Goal: Information Seeking & Learning: Check status

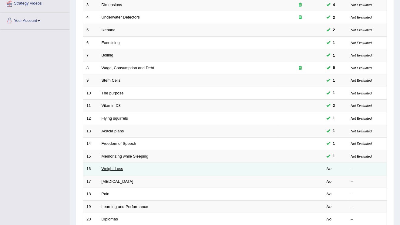
click at [114, 168] on link "Weight Loss" at bounding box center [113, 168] width 22 height 5
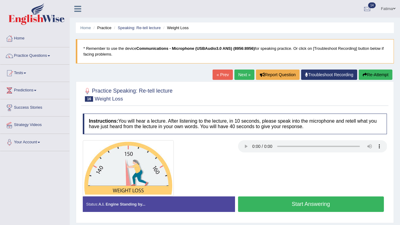
scroll to position [24, 0]
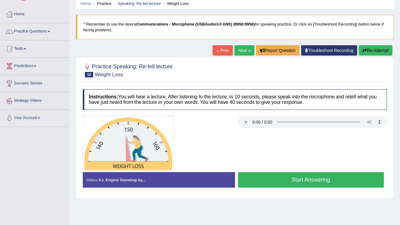
click at [261, 177] on button "Start Answering" at bounding box center [311, 179] width 146 height 15
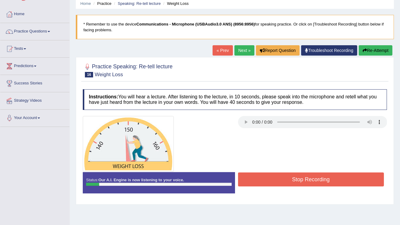
click at [255, 180] on button "Stop Recording" at bounding box center [311, 179] width 146 height 14
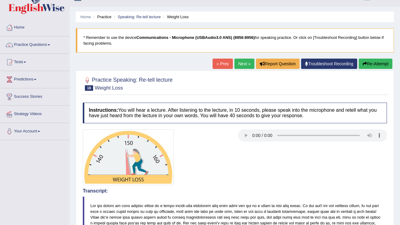
scroll to position [0, 0]
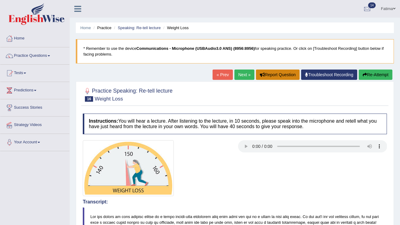
click at [283, 73] on button "Report Question" at bounding box center [278, 74] width 44 height 10
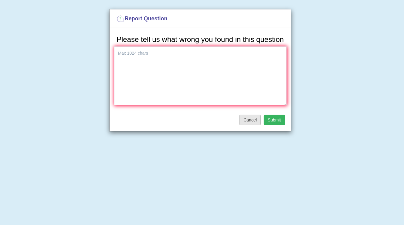
click at [259, 121] on button "Cancel" at bounding box center [249, 120] width 21 height 10
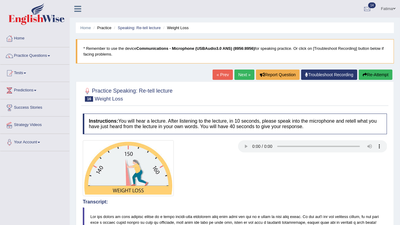
click at [322, 78] on link "Troubleshoot Recording" at bounding box center [329, 74] width 56 height 10
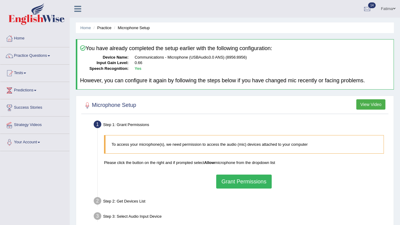
click at [237, 184] on button "Grant Permissions" at bounding box center [243, 181] width 55 height 14
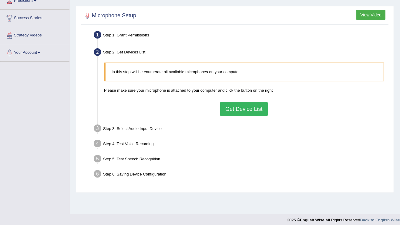
scroll to position [94, 0]
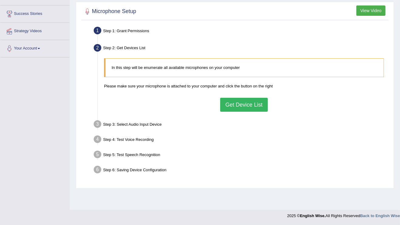
click at [252, 106] on button "Get Device List" at bounding box center [243, 105] width 47 height 14
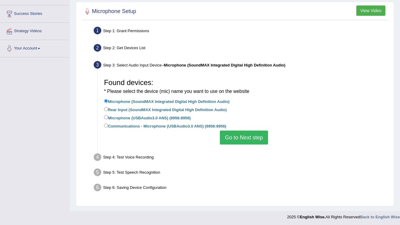
click at [233, 138] on button "Go to Next step" at bounding box center [244, 137] width 48 height 14
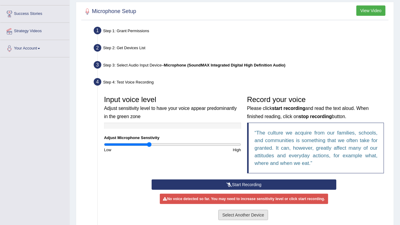
click at [260, 215] on button "Select Another Device" at bounding box center [243, 215] width 50 height 10
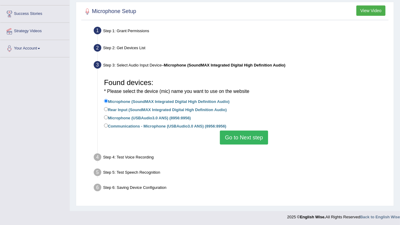
click at [106, 119] on label "Microphone (USBAudio3.0 ANS) (8956:8956)" at bounding box center [147, 117] width 87 height 7
click at [106, 119] on input "Microphone (USBAudio3.0 ANS) (8956:8956)" at bounding box center [106, 117] width 4 height 4
radio input "true"
drag, startPoint x: 238, startPoint y: 137, endPoint x: 240, endPoint y: 145, distance: 8.3
click at [238, 137] on button "Go to Next step" at bounding box center [244, 137] width 48 height 14
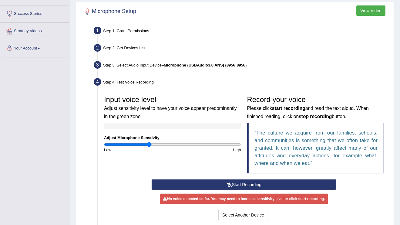
click at [263, 179] on button "Start Recording" at bounding box center [244, 184] width 185 height 10
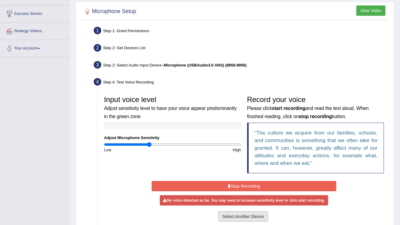
click at [239, 216] on button "Select Another Device" at bounding box center [243, 216] width 50 height 10
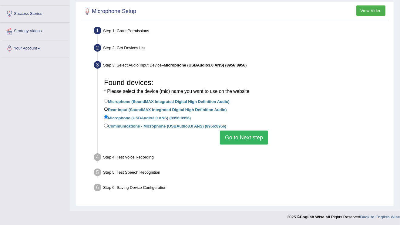
click at [106, 108] on input "Rear Input (SoundMAX Integrated Digital High Definition Audio)" at bounding box center [106, 109] width 4 height 4
radio input "true"
click at [246, 143] on button "Go to Next step" at bounding box center [244, 137] width 48 height 14
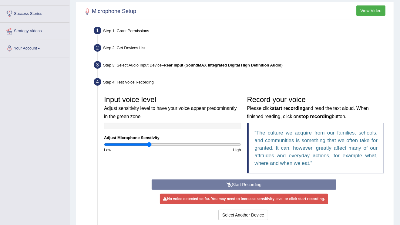
click at [242, 187] on div "Start Recording Stop Recording Note: Please listen to the recording till the en…" at bounding box center [244, 200] width 191 height 42
click at [245, 186] on div "Start Recording Stop Recording Note: Please listen to the recording till the en…" at bounding box center [244, 200] width 191 height 42
click at [238, 187] on div "Start Recording Stop Recording Note: Please listen to the recording till the en…" at bounding box center [244, 200] width 191 height 42
drag, startPoint x: 151, startPoint y: 143, endPoint x: 146, endPoint y: 144, distance: 5.9
click at [141, 142] on input "range" at bounding box center [172, 144] width 137 height 5
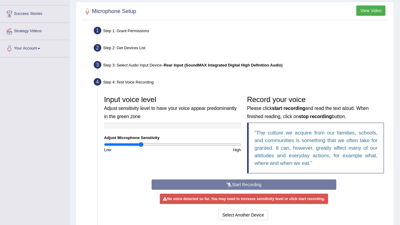
click at [208, 189] on div "Start Recording Stop Recording Note: Please listen to the recording till the en…" at bounding box center [244, 200] width 191 height 42
click at [209, 187] on div "Start Recording Stop Recording Note: Please listen to the recording till the en…" at bounding box center [244, 200] width 191 height 42
drag, startPoint x: 142, startPoint y: 143, endPoint x: 221, endPoint y: 174, distance: 85.1
type input "1.4"
click at [199, 147] on input "range" at bounding box center [172, 144] width 137 height 5
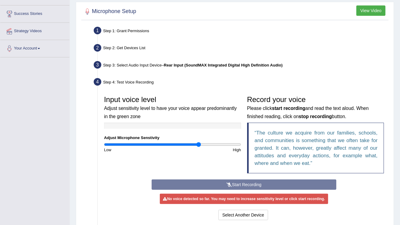
click at [219, 182] on div "Start Recording Stop Recording Note: Please listen to the recording till the en…" at bounding box center [244, 200] width 191 height 42
click at [232, 216] on button "Select Another Device" at bounding box center [243, 215] width 50 height 10
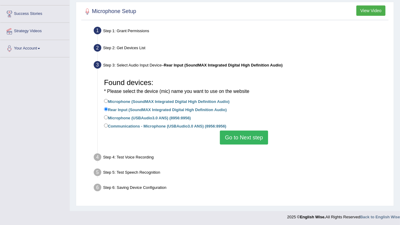
click at [111, 116] on label "Microphone (USBAudio3.0 ANS) (8956:8956)" at bounding box center [147, 117] width 87 height 7
click at [108, 116] on input "Microphone (USBAudio3.0 ANS) (8956:8956)" at bounding box center [106, 117] width 4 height 4
radio input "true"
click at [108, 122] on label "Communications - Microphone (USBAudio3.0 ANS) (8956:8956)" at bounding box center [165, 125] width 122 height 7
click at [108, 123] on input "Communications - Microphone (USBAudio3.0 ANS) (8956:8956)" at bounding box center [106, 125] width 4 height 4
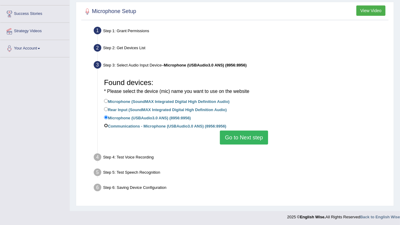
radio input "true"
drag, startPoint x: 236, startPoint y: 137, endPoint x: 234, endPoint y: 141, distance: 4.0
click at [235, 140] on button "Go to Next step" at bounding box center [244, 137] width 48 height 14
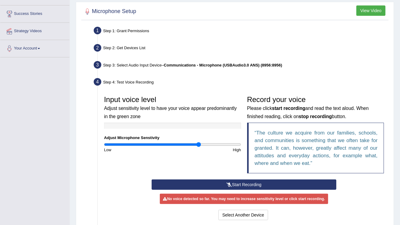
click at [207, 182] on button "Start Recording" at bounding box center [244, 184] width 185 height 10
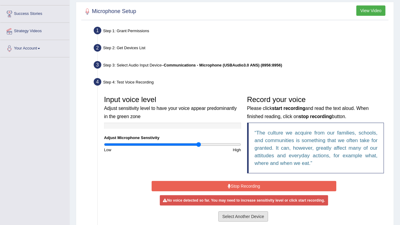
click at [242, 219] on button "Select Another Device" at bounding box center [243, 216] width 50 height 10
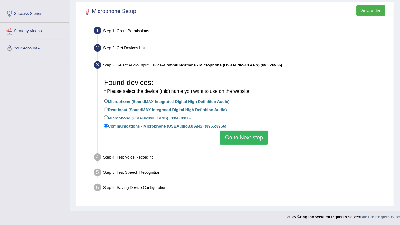
click at [107, 99] on input "Microphone (SoundMAX Integrated Digital High Definition Audio)" at bounding box center [106, 101] width 4 height 4
radio input "true"
click at [235, 142] on button "Go to Next step" at bounding box center [244, 137] width 48 height 14
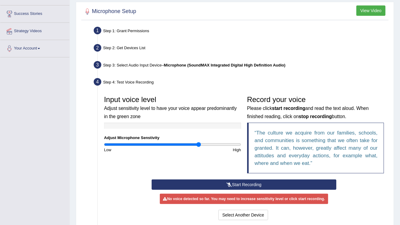
click at [212, 182] on button "Start Recording" at bounding box center [244, 184] width 185 height 10
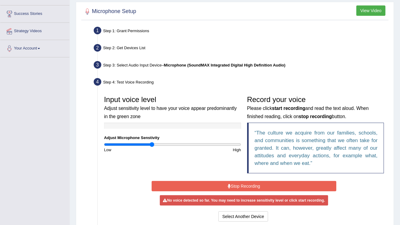
drag, startPoint x: 198, startPoint y: 146, endPoint x: 152, endPoint y: 140, distance: 46.7
click at [152, 142] on input "range" at bounding box center [172, 144] width 137 height 5
click at [206, 184] on button "Stop Recording" at bounding box center [244, 186] width 185 height 10
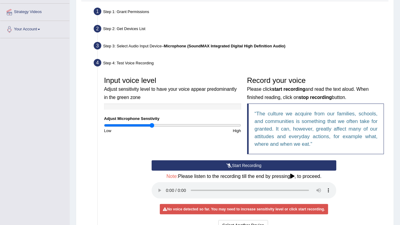
scroll to position [113, 0]
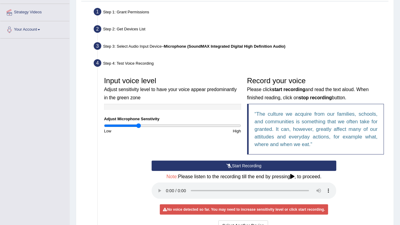
drag, startPoint x: 148, startPoint y: 124, endPoint x: 141, endPoint y: 128, distance: 8.0
click at [139, 126] on input "range" at bounding box center [172, 125] width 137 height 5
click at [226, 163] on button "Start Recording" at bounding box center [244, 165] width 185 height 10
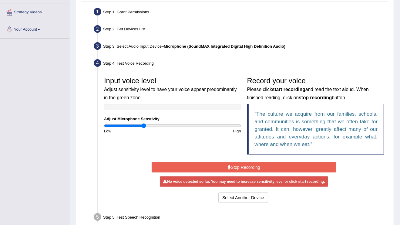
drag, startPoint x: 140, startPoint y: 124, endPoint x: 143, endPoint y: 124, distance: 3.9
click at [143, 124] on input "range" at bounding box center [172, 125] width 137 height 5
click at [221, 166] on button "Stop Recording" at bounding box center [244, 167] width 185 height 10
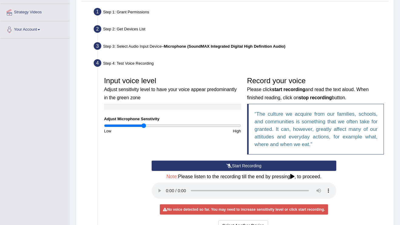
click at [221, 166] on button "Start Recording" at bounding box center [244, 165] width 185 height 10
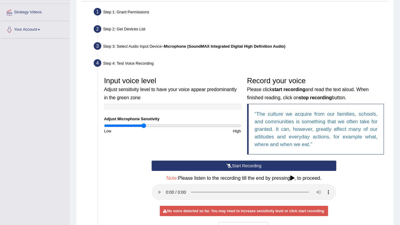
click at [221, 166] on button "Start Recording" at bounding box center [244, 165] width 185 height 10
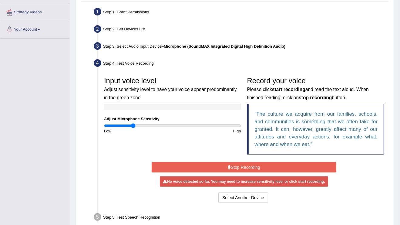
drag, startPoint x: 143, startPoint y: 126, endPoint x: 133, endPoint y: 124, distance: 9.2
click at [133, 124] on input "range" at bounding box center [172, 125] width 137 height 5
click at [228, 168] on icon at bounding box center [229, 167] width 3 height 4
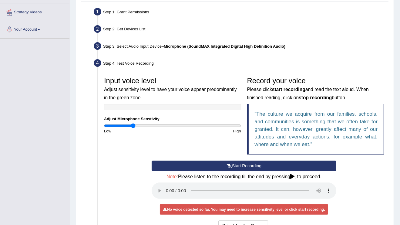
click at [227, 168] on button "Start Recording" at bounding box center [244, 165] width 185 height 10
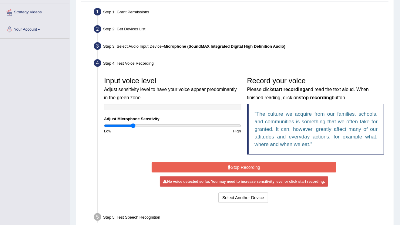
click at [228, 168] on icon at bounding box center [229, 167] width 3 height 4
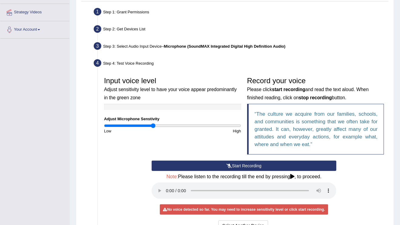
drag, startPoint x: 133, startPoint y: 127, endPoint x: 153, endPoint y: 131, distance: 19.9
type input "0.72"
click at [153, 128] on input "range" at bounding box center [172, 125] width 137 height 5
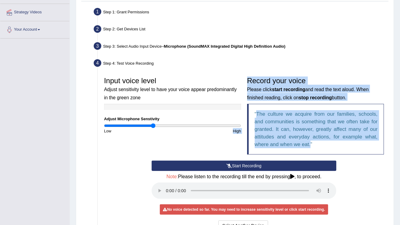
drag, startPoint x: 213, startPoint y: 159, endPoint x: 211, endPoint y: 165, distance: 6.0
click at [211, 165] on div "Input voice level Adjust sensitivity level to have your voice appear predominan…" at bounding box center [244, 153] width 286 height 164
click at [211, 165] on button "Start Recording" at bounding box center [244, 165] width 185 height 10
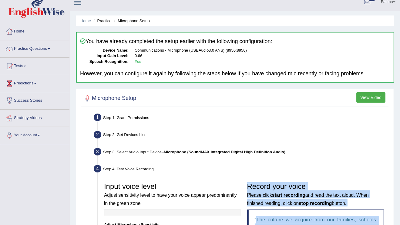
scroll to position [0, 0]
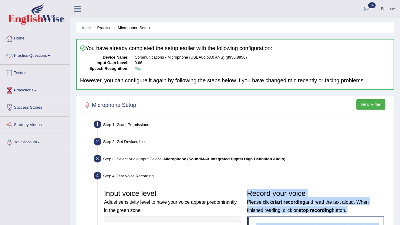
click at [44, 60] on link "Practice Questions" at bounding box center [34, 54] width 69 height 15
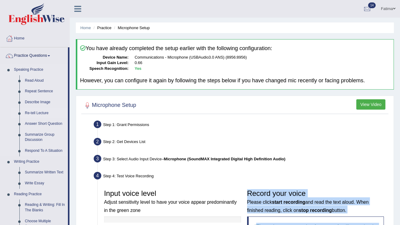
click at [39, 113] on link "Re-tell Lecture" at bounding box center [45, 113] width 46 height 11
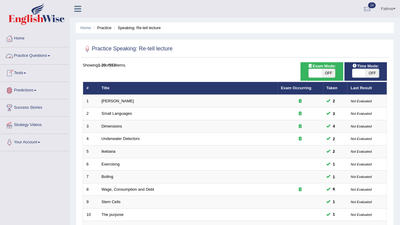
click at [30, 58] on link "Practice Questions" at bounding box center [34, 54] width 69 height 15
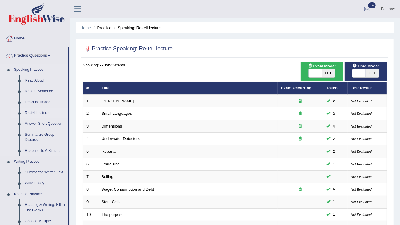
click at [41, 113] on link "Re-tell Lecture" at bounding box center [45, 113] width 46 height 11
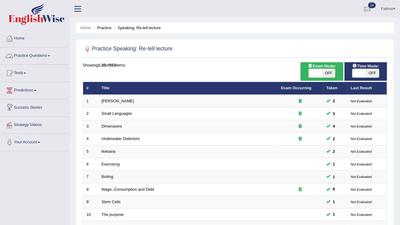
click at [30, 58] on link "Practice Questions" at bounding box center [34, 54] width 69 height 15
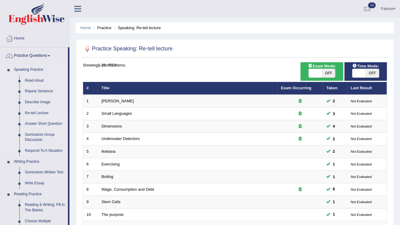
click at [43, 113] on link "Re-tell Lecture" at bounding box center [45, 113] width 46 height 11
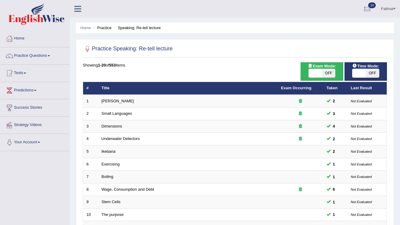
click at [322, 73] on span "OFF" at bounding box center [328, 73] width 13 height 8
checkbox input "true"
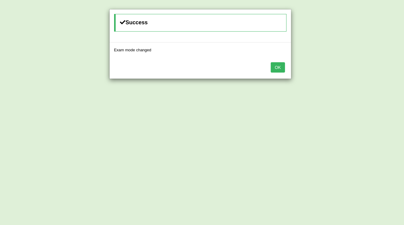
click at [282, 68] on button "OK" at bounding box center [278, 67] width 14 height 10
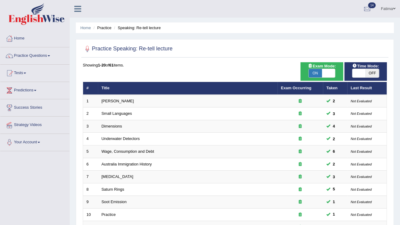
click at [372, 72] on span "OFF" at bounding box center [372, 73] width 13 height 8
checkbox input "true"
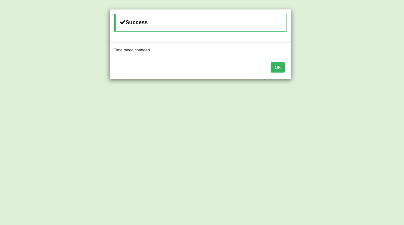
drag, startPoint x: 278, startPoint y: 69, endPoint x: 276, endPoint y: 72, distance: 3.7
click at [278, 69] on button "OK" at bounding box center [278, 67] width 14 height 10
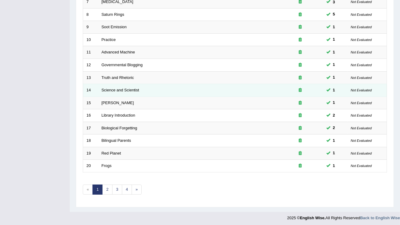
scroll to position [175, 0]
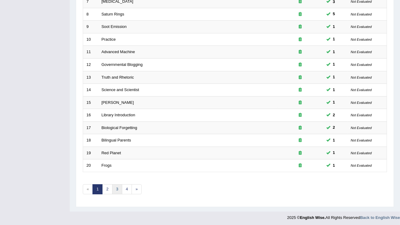
click at [116, 188] on link "3" at bounding box center [117, 189] width 10 height 10
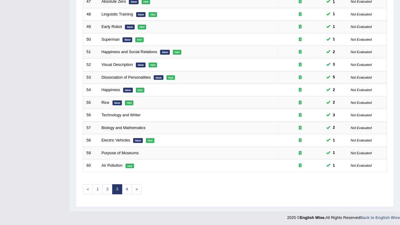
scroll to position [175, 0]
click at [127, 188] on link "4" at bounding box center [127, 189] width 10 height 10
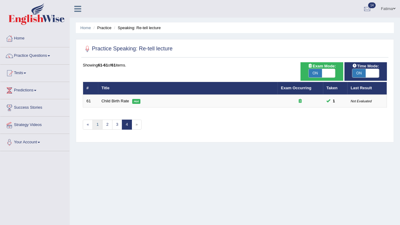
click at [100, 121] on link "1" at bounding box center [98, 125] width 10 height 10
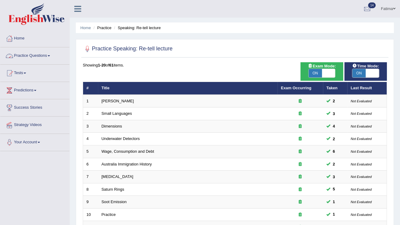
click at [46, 56] on link "Practice Questions" at bounding box center [34, 54] width 69 height 15
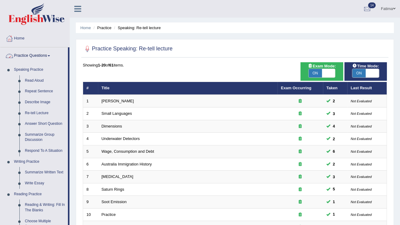
click at [47, 56] on link "Practice Questions" at bounding box center [34, 54] width 68 height 15
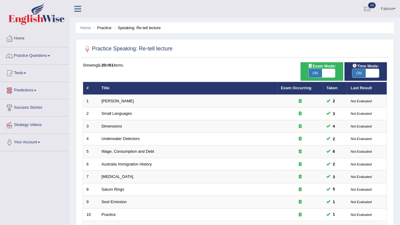
click at [27, 74] on link "Tests" at bounding box center [34, 72] width 69 height 15
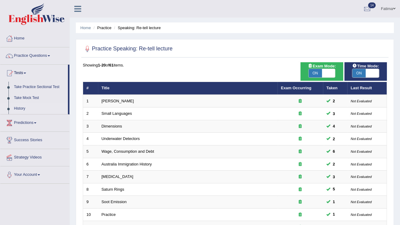
click at [23, 107] on link "History" at bounding box center [39, 108] width 57 height 11
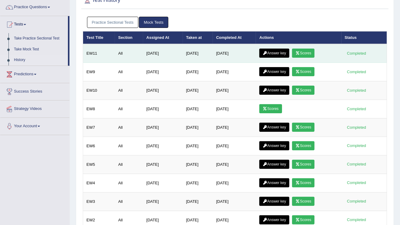
scroll to position [49, 0]
click at [307, 55] on link "Scores" at bounding box center [303, 53] width 22 height 9
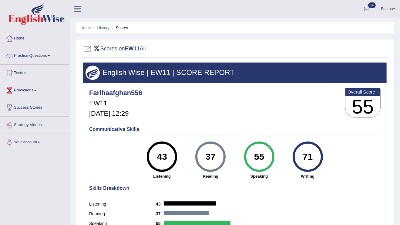
click at [106, 30] on li "History" at bounding box center [101, 28] width 18 height 6
click at [106, 29] on link "History" at bounding box center [103, 27] width 12 height 5
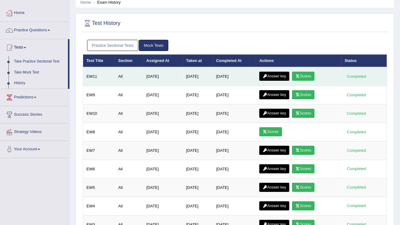
click at [271, 75] on link "Answer key" at bounding box center [274, 76] width 30 height 9
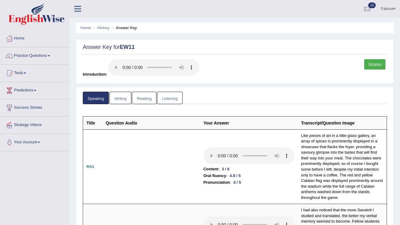
click at [120, 100] on link "Writing" at bounding box center [121, 98] width 22 height 12
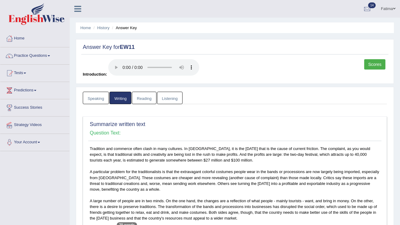
click at [144, 96] on link "Reading" at bounding box center [144, 98] width 24 height 12
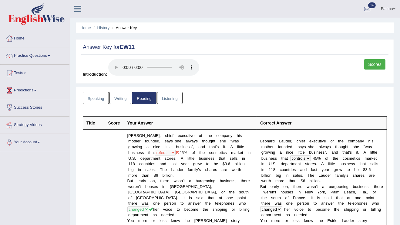
click at [166, 100] on link "Listening" at bounding box center [169, 98] width 25 height 12
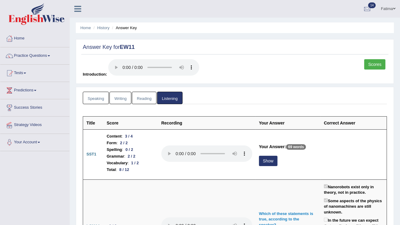
drag, startPoint x: 94, startPoint y: 96, endPoint x: 98, endPoint y: 97, distance: 4.1
click at [95, 96] on link "Speaking" at bounding box center [96, 98] width 26 height 12
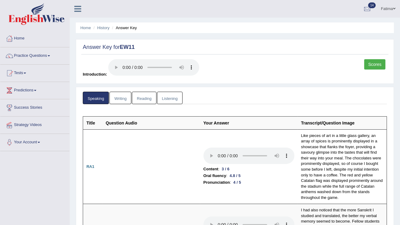
click at [126, 95] on link "Writing" at bounding box center [121, 98] width 22 height 12
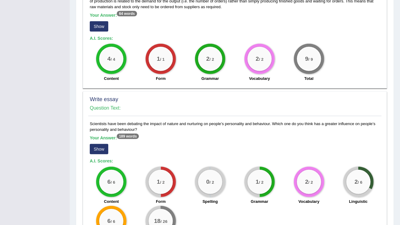
scroll to position [403, 0]
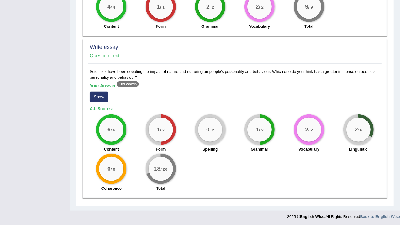
click at [96, 94] on button "Show" at bounding box center [99, 97] width 19 height 10
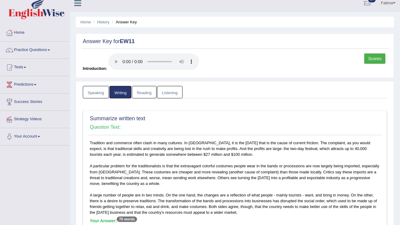
scroll to position [0, 0]
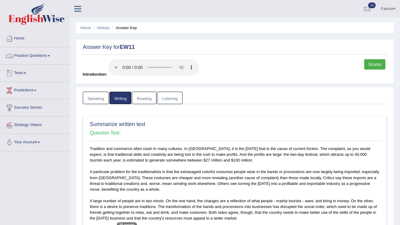
click at [27, 72] on link "Tests" at bounding box center [34, 72] width 69 height 15
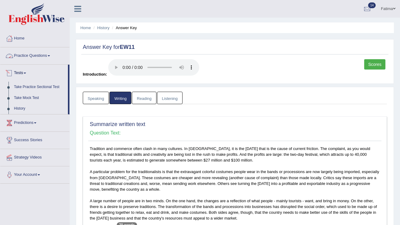
click at [42, 52] on link "Practice Questions" at bounding box center [34, 54] width 69 height 15
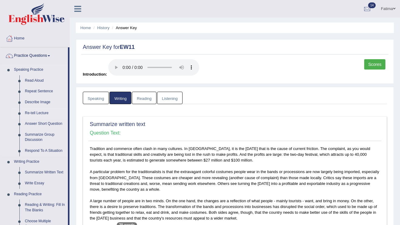
click at [42, 113] on link "Re-tell Lecture" at bounding box center [45, 113] width 46 height 11
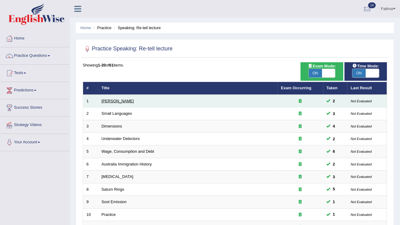
click at [123, 100] on link "[PERSON_NAME]" at bounding box center [118, 101] width 32 height 5
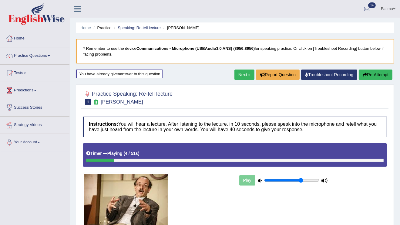
click at [332, 75] on link "Troubleshoot Recording" at bounding box center [329, 74] width 56 height 10
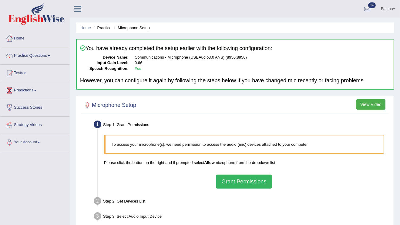
click at [263, 181] on button "Grant Permissions" at bounding box center [243, 181] width 55 height 14
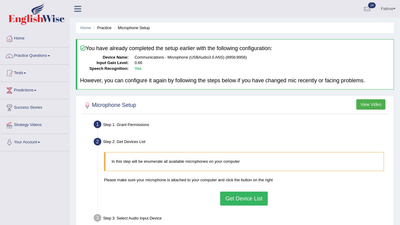
click at [248, 199] on button "Get Device List" at bounding box center [243, 198] width 47 height 14
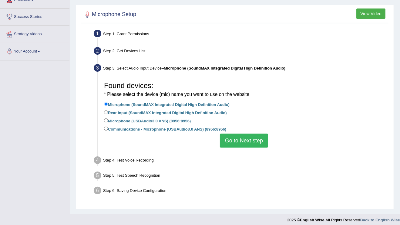
scroll to position [95, 0]
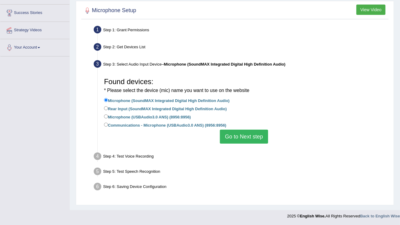
click at [246, 145] on div "Found devices: * Please select the device (mic) name you want to use on the web…" at bounding box center [244, 109] width 286 height 75
click at [248, 141] on button "Go to Next step" at bounding box center [244, 137] width 48 height 14
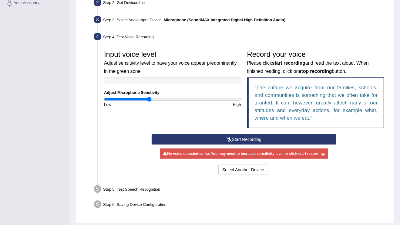
scroll to position [143, 0]
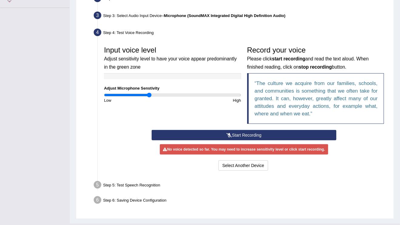
click at [258, 135] on button "Start Recording" at bounding box center [244, 135] width 185 height 10
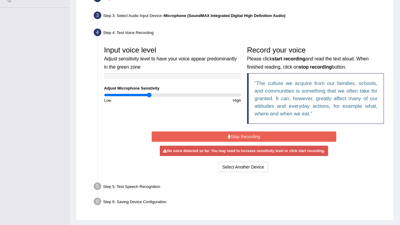
click at [245, 153] on div "No voice detected so far. You may need to increase sensitivity level or click s…" at bounding box center [244, 151] width 168 height 10
click at [244, 164] on button "Select Another Device" at bounding box center [243, 167] width 50 height 10
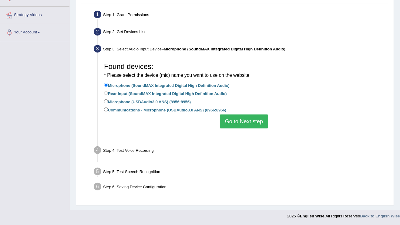
scroll to position [95, 0]
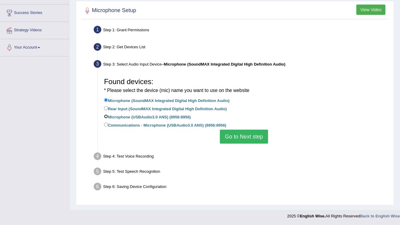
click at [107, 114] on input "Microphone (USBAudio3.0 ANS) (8956:8956)" at bounding box center [106, 116] width 4 height 4
radio input "true"
click at [241, 139] on button "Go to Next step" at bounding box center [244, 137] width 48 height 14
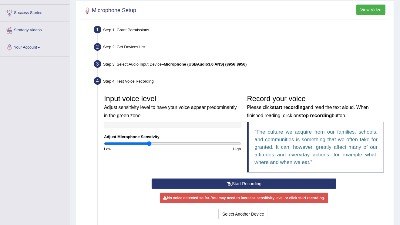
click at [243, 182] on button "Start Recording" at bounding box center [244, 183] width 185 height 10
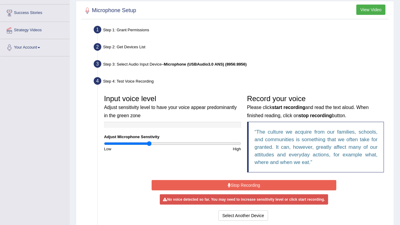
drag, startPoint x: 152, startPoint y: 140, endPoint x: 158, endPoint y: 144, distance: 7.8
click at [164, 144] on div "Input voice level Adjust sensitivity level to have your voice appear predominan…" at bounding box center [172, 122] width 143 height 60
drag, startPoint x: 149, startPoint y: 143, endPoint x: 160, endPoint y: 146, distance: 11.1
type input "0.82"
click at [160, 146] on input "range" at bounding box center [172, 143] width 137 height 5
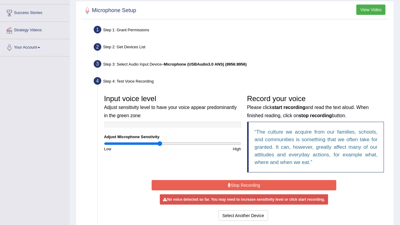
click at [192, 184] on button "Stop Recording" at bounding box center [244, 185] width 185 height 10
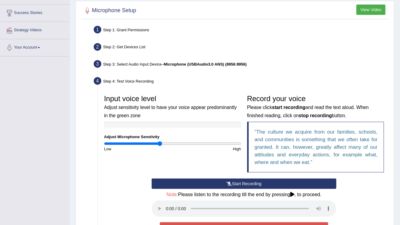
click at [191, 186] on button "Start Recording" at bounding box center [244, 183] width 185 height 10
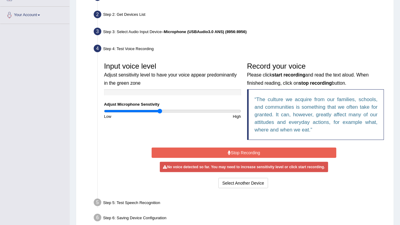
scroll to position [157, 0]
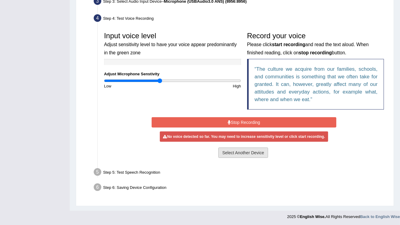
click at [241, 155] on button "Select Another Device" at bounding box center [243, 152] width 50 height 10
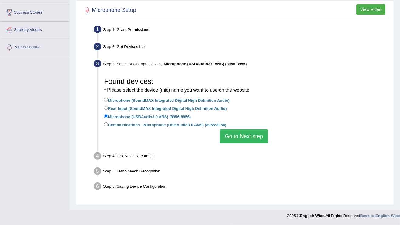
scroll to position [95, 0]
click at [108, 97] on label "Microphone (SoundMAX Integrated Digital High Definition Audio)" at bounding box center [167, 100] width 126 height 7
click at [108, 98] on input "Microphone (SoundMAX Integrated Digital High Definition Audio)" at bounding box center [106, 100] width 4 height 4
radio input "true"
click at [109, 107] on label "Rear Input (SoundMAX Integrated Digital High Definition Audio)" at bounding box center [165, 108] width 123 height 7
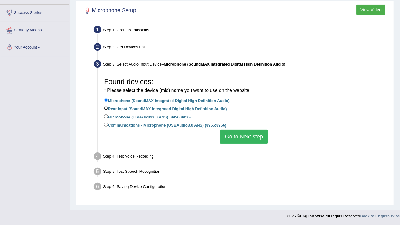
click at [108, 107] on input "Rear Input (SoundMAX Integrated Digital High Definition Audio)" at bounding box center [106, 108] width 4 height 4
radio input "true"
click at [239, 135] on button "Go to Next step" at bounding box center [244, 137] width 48 height 14
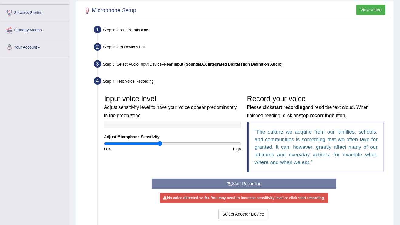
click at [208, 182] on div "Start Recording Stop Recording Note: Please listen to the recording till the en…" at bounding box center [244, 199] width 191 height 42
click at [210, 181] on div "Start Recording Stop Recording Note: Please listen to the recording till the en…" at bounding box center [244, 199] width 191 height 42
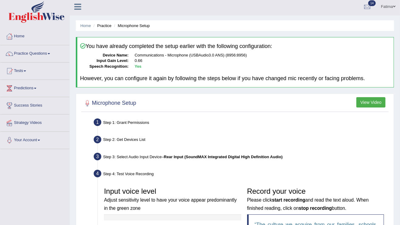
scroll to position [0, 0]
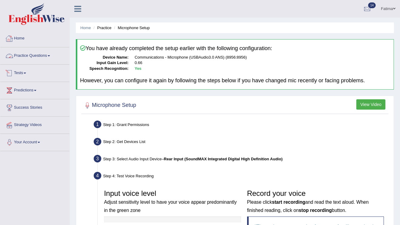
click at [29, 56] on link "Practice Questions" at bounding box center [34, 54] width 69 height 15
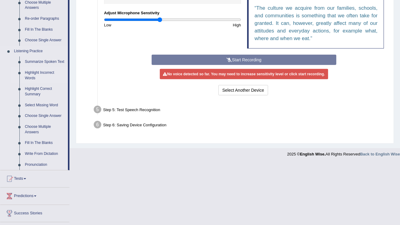
scroll to position [146, 0]
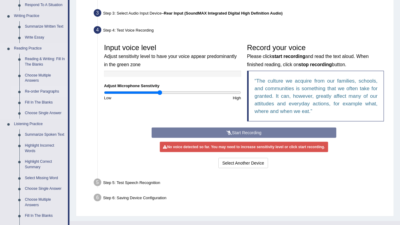
click at [33, 91] on link "Re-order Paragraphs" at bounding box center [45, 91] width 46 height 11
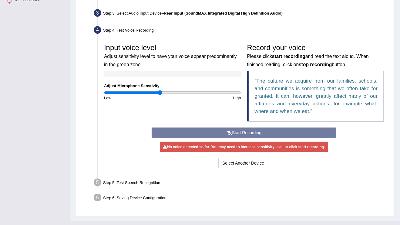
scroll to position [156, 0]
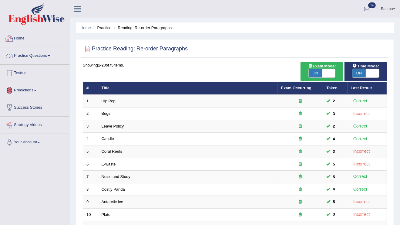
click at [18, 69] on link "Tests" at bounding box center [34, 72] width 69 height 15
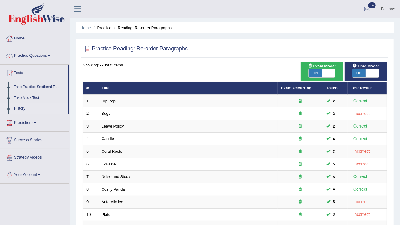
click at [25, 108] on link "History" at bounding box center [39, 108] width 57 height 11
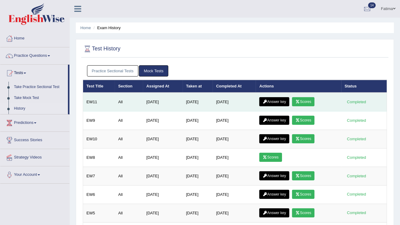
click at [273, 100] on link "Answer key" at bounding box center [274, 101] width 30 height 9
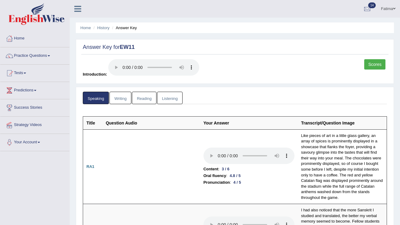
click at [141, 96] on link "Reading" at bounding box center [144, 98] width 24 height 12
click at [167, 96] on link "Listening" at bounding box center [169, 98] width 25 height 12
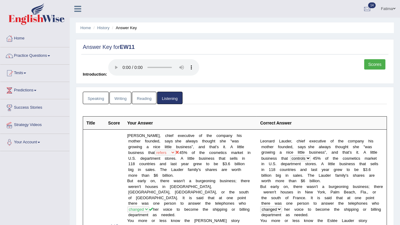
click at [39, 54] on link "Practice Questions" at bounding box center [34, 54] width 69 height 15
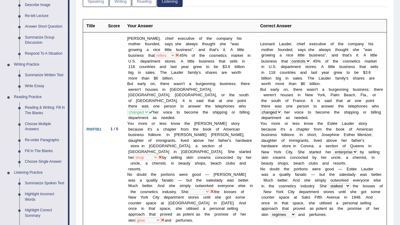
scroll to position [121, 0]
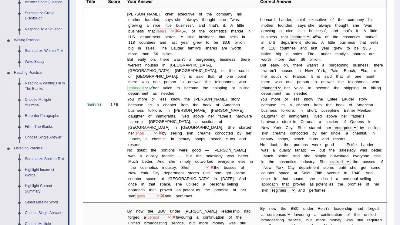
click at [50, 85] on link "Reading & Writing: Fill In The Blanks" at bounding box center [45, 86] width 46 height 16
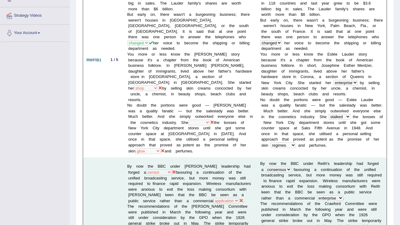
scroll to position [217, 0]
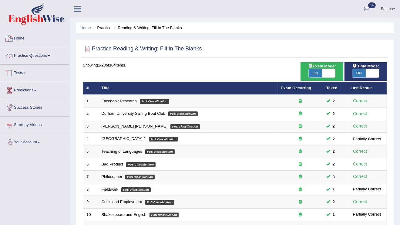
click at [44, 52] on link "Practice Questions" at bounding box center [34, 54] width 69 height 15
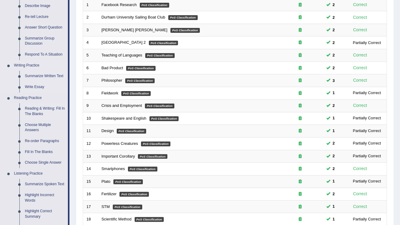
scroll to position [97, 0]
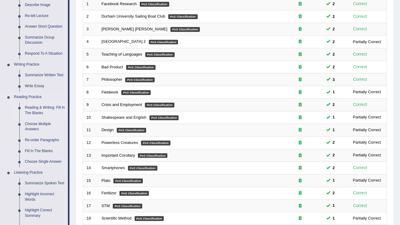
click at [43, 108] on link "Reading & Writing: Fill In The Blanks" at bounding box center [45, 110] width 46 height 16
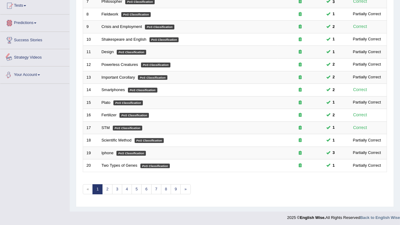
scroll to position [248, 0]
click at [130, 187] on link "4" at bounding box center [127, 189] width 10 height 10
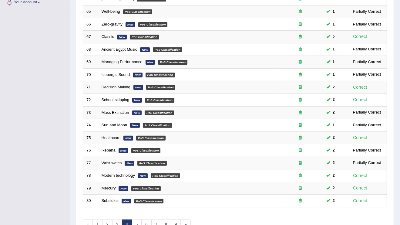
scroll to position [175, 0]
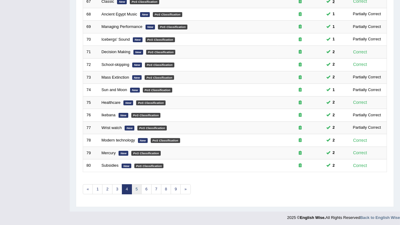
click at [136, 186] on link "5" at bounding box center [137, 189] width 10 height 10
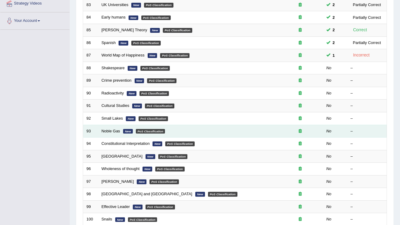
scroll to position [121, 0]
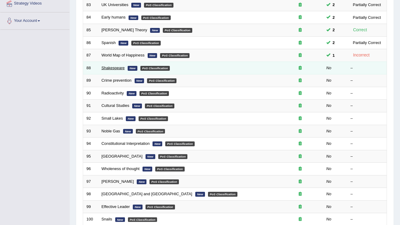
click at [112, 66] on link "Shakespeare" at bounding box center [113, 68] width 23 height 5
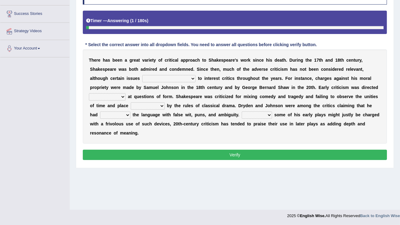
click at [184, 75] on select "have continued would have continued being continued continued" at bounding box center [168, 78] width 53 height 7
select select "being continued"
click at [142, 75] on select "have continued would have continued being continued continued" at bounding box center [168, 78] width 53 height 7
click at [112, 95] on select "consecutively primarily hardly solely" at bounding box center [107, 96] width 37 height 7
select select "hardly"
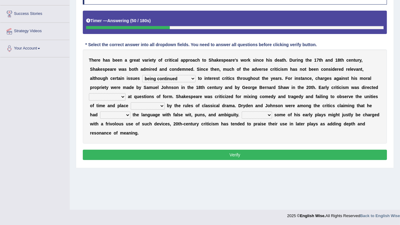
click at [89, 93] on select "consecutively primarily hardly solely" at bounding box center [107, 96] width 37 height 7
click at [144, 104] on select "subscribed documented described prescribed" at bounding box center [148, 105] width 34 height 7
select select "described"
click at [131, 102] on select "subscribed documented described prescribed" at bounding box center [148, 105] width 34 height 7
click at [150, 102] on select "subscribed documented described prescribed" at bounding box center [148, 105] width 34 height 7
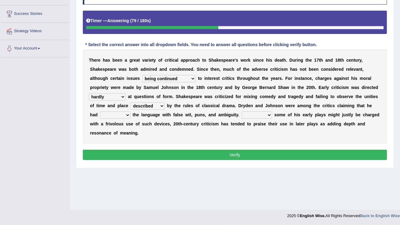
click at [131, 102] on select "subscribed documented described prescribed" at bounding box center [148, 105] width 34 height 7
click at [119, 115] on select "versed referred transverse corrupted" at bounding box center [115, 114] width 30 height 7
select select "referred"
click at [100, 111] on select "versed referred transverse corrupted" at bounding box center [115, 114] width 30 height 7
click at [257, 113] on select "Since Because That While" at bounding box center [257, 114] width 30 height 7
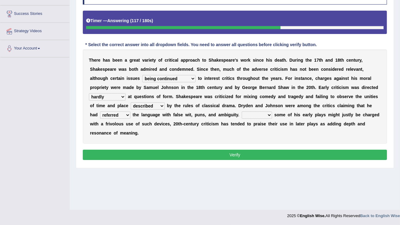
select select "Since"
click at [242, 111] on select "Since Because That While" at bounding box center [257, 114] width 30 height 7
click at [184, 158] on button "Verify" at bounding box center [235, 155] width 304 height 10
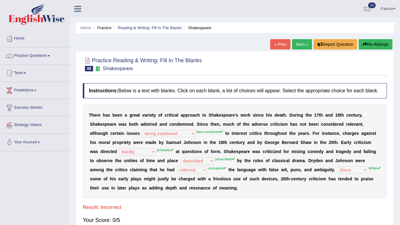
click at [366, 42] on button "Re-Attempt" at bounding box center [376, 44] width 34 height 10
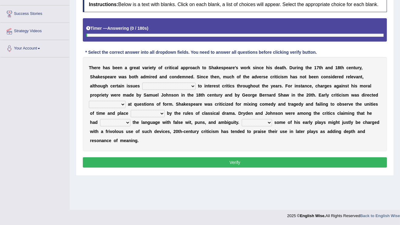
click at [157, 88] on select "have continued would have continued being continued continued" at bounding box center [168, 86] width 53 height 7
select select "have continued"
click at [142, 83] on select "have continued would have continued being continued continued" at bounding box center [168, 86] width 53 height 7
click at [116, 104] on select "consecutively primarily hardly solely" at bounding box center [107, 104] width 37 height 7
select select "consecutively"
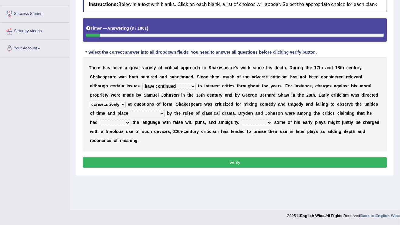
click at [89, 101] on select "consecutively primarily hardly solely" at bounding box center [107, 104] width 37 height 7
drag, startPoint x: 142, startPoint y: 111, endPoint x: 138, endPoint y: 116, distance: 6.4
click at [142, 113] on select "subscribed documented described prescribed" at bounding box center [148, 113] width 34 height 7
select select "documented"
click at [131, 110] on select "subscribed documented described prescribed" at bounding box center [148, 113] width 34 height 7
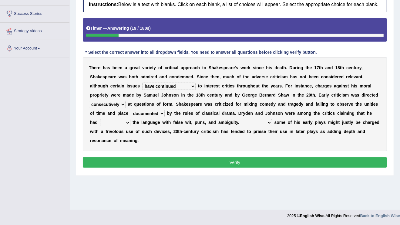
click at [110, 125] on select "versed referred transverse corrupted" at bounding box center [115, 122] width 30 height 7
select select "transverse"
click at [100, 119] on select "versed referred transverse corrupted" at bounding box center [115, 122] width 30 height 7
drag, startPoint x: 256, startPoint y: 123, endPoint x: 254, endPoint y: 125, distance: 3.2
click at [254, 125] on div "T h e r e h a s b e e n a g r e a t v a r i e t y o f c r i t i c a l a p p r o…" at bounding box center [235, 104] width 304 height 94
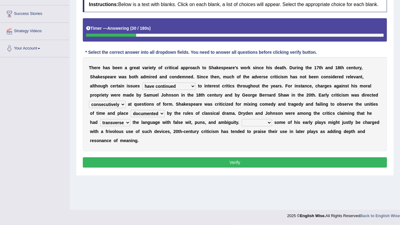
click at [218, 162] on button "Verify" at bounding box center [235, 162] width 304 height 10
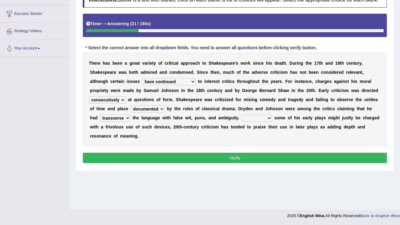
drag, startPoint x: 260, startPoint y: 115, endPoint x: 256, endPoint y: 120, distance: 6.3
click at [260, 115] on select "Since Because That While" at bounding box center [257, 117] width 30 height 7
select select "While"
click at [242, 114] on select "Since Because That While" at bounding box center [257, 117] width 30 height 7
click at [220, 158] on button "Verify" at bounding box center [235, 158] width 304 height 10
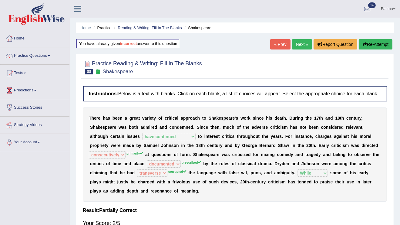
click at [371, 40] on button "Re-Attempt" at bounding box center [376, 44] width 34 height 10
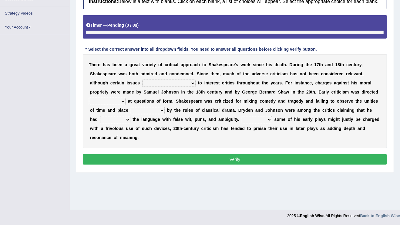
drag, startPoint x: 161, startPoint y: 83, endPoint x: 161, endPoint y: 88, distance: 5.8
click at [161, 83] on select "have continued would have continued being continued continued" at bounding box center [168, 82] width 53 height 7
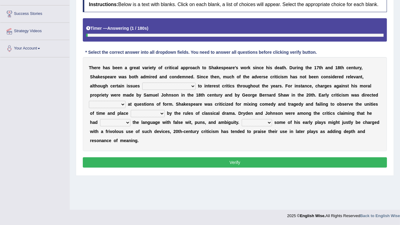
select select "have continued"
click at [142, 83] on select "have continued would have continued being continued continued" at bounding box center [168, 86] width 53 height 7
drag, startPoint x: 115, startPoint y: 103, endPoint x: 117, endPoint y: 107, distance: 4.7
click at [116, 103] on select "consecutively primarily hardly solely" at bounding box center [107, 104] width 37 height 7
select select "primarily"
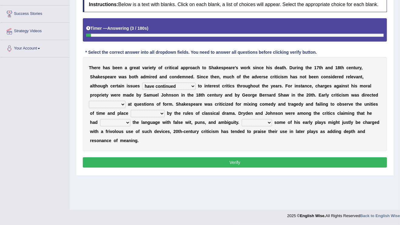
click at [89, 101] on select "consecutively primarily hardly solely" at bounding box center [107, 104] width 37 height 7
click at [152, 110] on select "subscribed documented described prescribed" at bounding box center [148, 113] width 34 height 7
select select "prescribed"
click at [131, 110] on select "subscribed documented described prescribed" at bounding box center [148, 113] width 34 height 7
click at [150, 107] on div "T h e r e h a s b e e n a g r e a t v a r i e t y o f c r i t i c a l a p p r o…" at bounding box center [235, 104] width 304 height 94
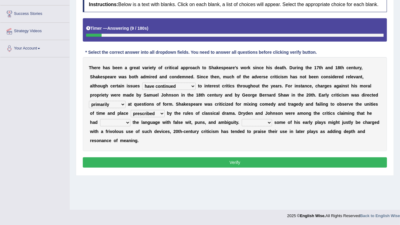
click at [150, 111] on select "subscribed documented described prescribed" at bounding box center [148, 113] width 34 height 7
click at [131, 110] on select "subscribed documented described prescribed" at bounding box center [148, 113] width 34 height 7
click at [144, 110] on select "subscribed documented described prescribed" at bounding box center [148, 113] width 34 height 7
click at [131, 110] on select "subscribed documented described prescribed" at bounding box center [148, 113] width 34 height 7
click at [119, 123] on select "versed referred transverse corrupted" at bounding box center [115, 122] width 30 height 7
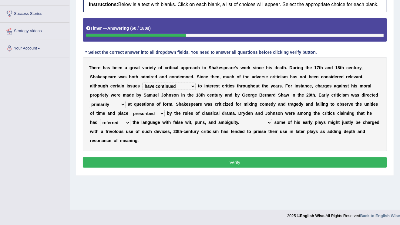
click at [100, 119] on select "versed referred transverse corrupted" at bounding box center [115, 122] width 30 height 7
click at [123, 120] on select "versed referred transverse corrupted" at bounding box center [115, 122] width 30 height 7
select select "transverse"
click at [100, 119] on select "versed referred transverse corrupted" at bounding box center [115, 122] width 30 height 7
click at [254, 124] on select "Since Because That While" at bounding box center [257, 122] width 30 height 7
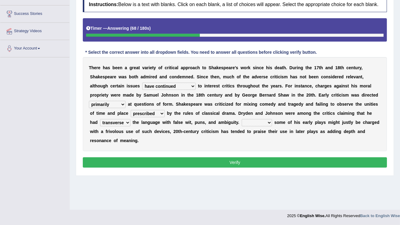
select select "While"
click at [242, 119] on select "Since Because That While" at bounding box center [257, 122] width 30 height 7
click at [213, 163] on button "Verify" at bounding box center [235, 162] width 304 height 10
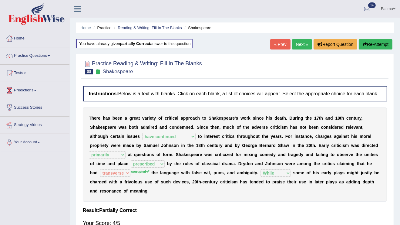
click at [294, 43] on link "Next »" at bounding box center [302, 44] width 20 height 10
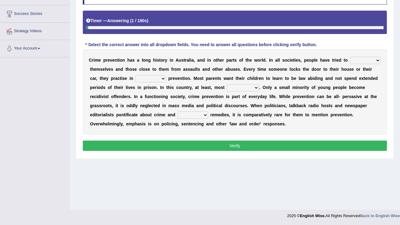
click at [160, 78] on select "part of a form of relation to addition to" at bounding box center [151, 78] width 30 height 7
click at [136, 75] on select "part of a form of relation to addition to" at bounding box center [151, 78] width 30 height 7
click at [157, 77] on select "part of a form of relation to addition to" at bounding box center [151, 78] width 30 height 7
select select "part of"
click at [136, 75] on select "part of a form of relation to addition to" at bounding box center [151, 78] width 30 height 7
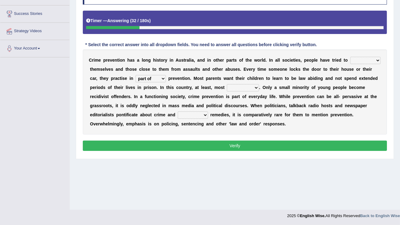
click at [235, 88] on select "success succeed successful succeeding" at bounding box center [243, 87] width 32 height 7
select select "success"
click at [227, 84] on select "success succeed successful succeeding" at bounding box center [243, 87] width 32 height 7
click at [187, 113] on select "default possible articulate absolute" at bounding box center [193, 114] width 30 height 7
select select "default"
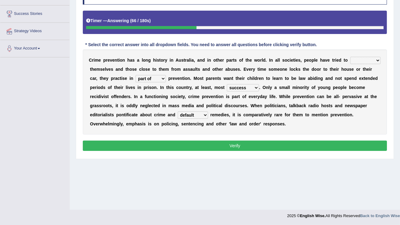
click at [178, 111] on select "default possible articulate absolute" at bounding box center [193, 114] width 30 height 7
click at [185, 146] on button "Verify" at bounding box center [235, 145] width 304 height 10
click at [370, 60] on select "promote respect protect enhance" at bounding box center [365, 60] width 30 height 7
select select "protect"
click at [350, 57] on select "promote respect protect enhance" at bounding box center [365, 60] width 30 height 7
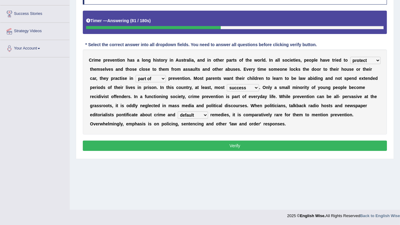
click at [199, 148] on button "Verify" at bounding box center [235, 145] width 304 height 10
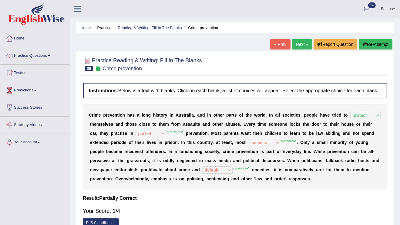
click at [376, 41] on button "Re-Attempt" at bounding box center [376, 44] width 34 height 10
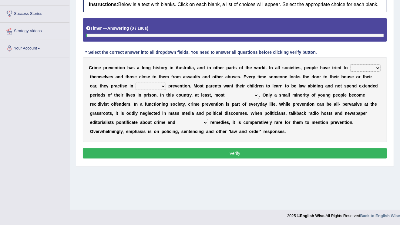
click at [358, 67] on select "promote respect protect enhance" at bounding box center [365, 67] width 30 height 7
select select "protect"
click at [350, 64] on select "promote respect protect enhance" at bounding box center [365, 67] width 30 height 7
click at [248, 96] on select "success succeed successful succeeding" at bounding box center [243, 95] width 32 height 7
select select "succeed"
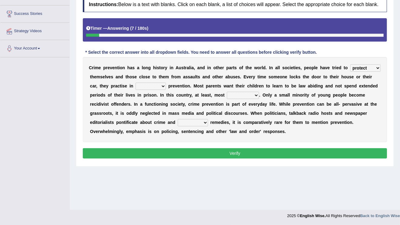
click at [227, 92] on select "success succeed successful succeeding" at bounding box center [243, 95] width 32 height 7
click at [137, 83] on select "part of a form of relation to addition to" at bounding box center [151, 86] width 30 height 7
select select "a form of"
click at [136, 83] on select "part of a form of relation to addition to" at bounding box center [151, 86] width 30 height 7
click at [195, 119] on select "default possible articulate absolute" at bounding box center [193, 122] width 30 height 7
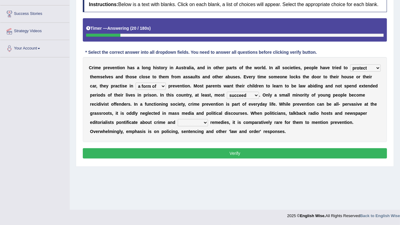
select select "possible"
click at [178, 119] on select "default possible articulate absolute" at bounding box center [193, 122] width 30 height 7
drag, startPoint x: 209, startPoint y: 142, endPoint x: 206, endPoint y: 147, distance: 5.8
click at [208, 144] on div "Instructions: Below is a text with blanks. Click on each blank, a list of choic…" at bounding box center [234, 78] width 307 height 169
click at [205, 150] on button "Verify" at bounding box center [235, 153] width 304 height 10
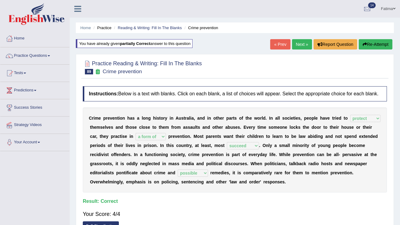
click at [302, 44] on link "Next »" at bounding box center [302, 44] width 20 height 10
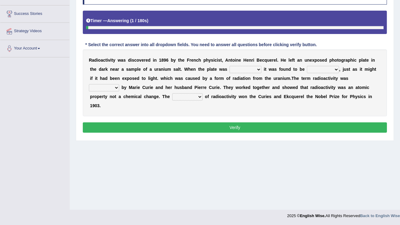
click at [245, 68] on select "developed unraveled overlapped transmitted" at bounding box center [246, 69] width 32 height 7
select select "developed"
click at [230, 66] on select "developed unraveled overlapped transmitted" at bounding box center [246, 69] width 32 height 7
click at [315, 66] on select "transparent corrugated fogged clarified" at bounding box center [323, 69] width 32 height 7
click at [243, 63] on div "R a d i o a c t i v i t y w a s d i s c o v e r e d i n 1 8 9 6 b y t h e F r e…" at bounding box center [235, 82] width 304 height 67
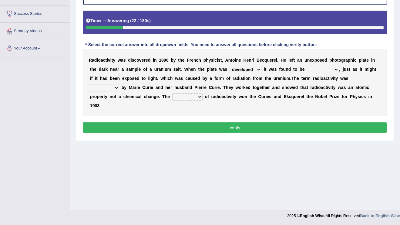
click at [243, 66] on select "developed unraveled overlapped transmitted" at bounding box center [246, 69] width 32 height 7
click at [251, 95] on b "h" at bounding box center [252, 96] width 3 height 5
click at [323, 68] on select "transparent corrugated fogged clarified" at bounding box center [323, 69] width 32 height 7
drag, startPoint x: 320, startPoint y: 106, endPoint x: 321, endPoint y: 96, distance: 11.0
click at [320, 106] on div "Instructions: Below is a text with blanks. Click on each blank, a list of choic…" at bounding box center [234, 61] width 307 height 151
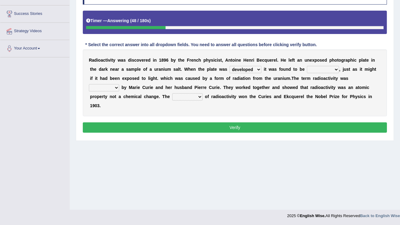
click at [324, 70] on select "transparent corrugated fogged clarified" at bounding box center [323, 69] width 32 height 7
select select "clarified"
click at [307, 66] on select "transparent corrugated fogged clarified" at bounding box center [323, 69] width 32 height 7
click at [119, 84] on select "concocted coined expected estimated" at bounding box center [104, 87] width 30 height 7
select select "estimated"
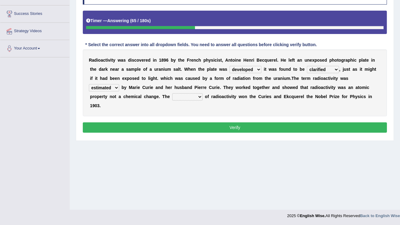
click at [119, 84] on select "concocted coined expected estimated" at bounding box center [104, 87] width 30 height 7
click at [172, 93] on select "fabrication invention discharge discovery" at bounding box center [187, 96] width 30 height 7
click at [147, 135] on div "Home Practice Reading & Writing: Fill In The Blanks Radioactivity « Prev Next »…" at bounding box center [235, 57] width 330 height 303
click at [172, 93] on select "fabrication invention discharge discovery" at bounding box center [187, 96] width 30 height 7
select select "discovery"
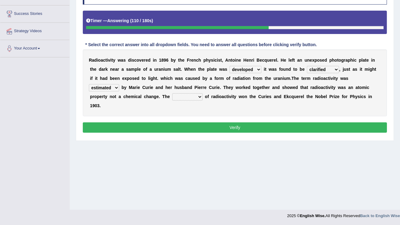
click at [172, 93] on select "fabrication invention discharge discovery" at bounding box center [187, 96] width 30 height 7
click at [159, 122] on button "Verify" at bounding box center [235, 127] width 304 height 10
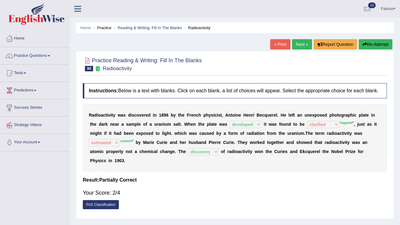
click at [372, 46] on button "Re-Attempt" at bounding box center [376, 44] width 34 height 10
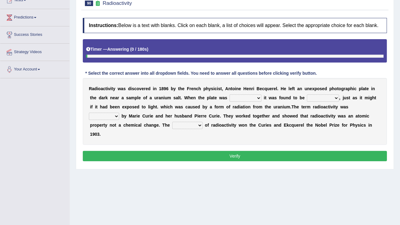
scroll to position [73, 0]
click at [249, 98] on select "developed unraveled overlapped transmitted" at bounding box center [246, 97] width 32 height 7
select select "developed"
click at [230, 94] on select "developed unraveled overlapped transmitted" at bounding box center [246, 97] width 32 height 7
click at [312, 94] on select "transparent corrugated fogged clarified" at bounding box center [323, 97] width 32 height 7
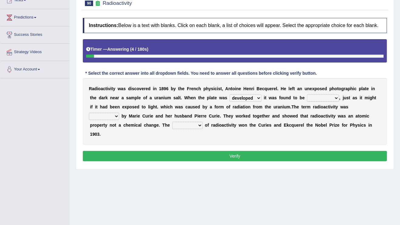
select select "fogged"
click at [307, 94] on select "transparent corrugated fogged clarified" at bounding box center [323, 97] width 32 height 7
click at [119, 113] on select "concocted coined expected estimated" at bounding box center [104, 116] width 30 height 7
select select "coined"
click at [119, 113] on select "concocted coined expected estimated" at bounding box center [104, 116] width 30 height 7
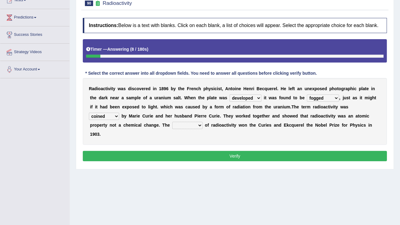
drag, startPoint x: 152, startPoint y: 124, endPoint x: 154, endPoint y: 127, distance: 3.5
click at [172, 126] on select "fabrication invention discharge discovery" at bounding box center [187, 125] width 30 height 7
click at [153, 163] on div "Home Practice Reading & Writing: Fill In The Blanks Radioactivity You have alre…" at bounding box center [235, 78] width 330 height 303
drag, startPoint x: 162, startPoint y: 128, endPoint x: 162, endPoint y: 124, distance: 4.0
click at [162, 126] on div "R a d i o a c t i v i t y w a s d i s c o v e r e d i n 1 8 9 6 b y t h e F [PE…" at bounding box center [235, 111] width 304 height 67
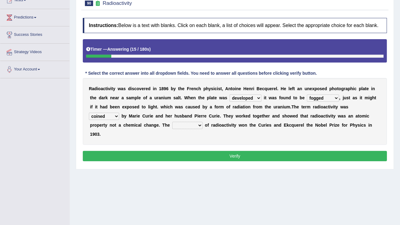
click at [172, 124] on select "fabrication invention discharge discovery" at bounding box center [187, 125] width 30 height 7
select select "discovery"
click at [172, 122] on select "fabrication invention discharge discovery" at bounding box center [187, 125] width 30 height 7
drag, startPoint x: 170, startPoint y: 139, endPoint x: 168, endPoint y: 149, distance: 10.5
click at [170, 140] on div "Instructions: Below is a text with blanks. Click on each blank, a list of choic…" at bounding box center [234, 90] width 307 height 151
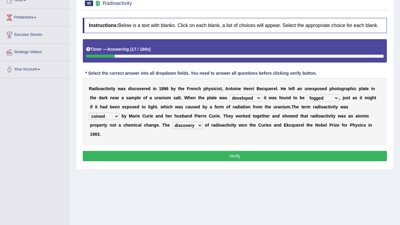
drag, startPoint x: 169, startPoint y: 147, endPoint x: 169, endPoint y: 150, distance: 3.0
click at [169, 151] on button "Verify" at bounding box center [235, 156] width 304 height 10
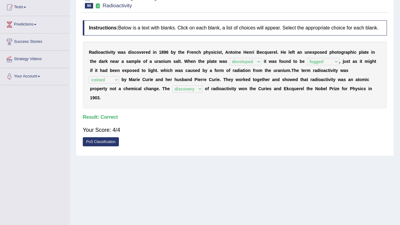
scroll to position [0, 0]
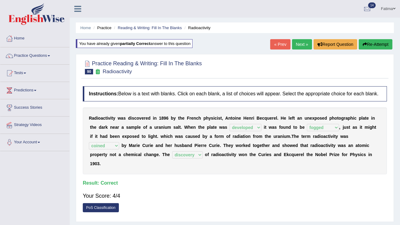
click at [303, 44] on link "Next »" at bounding box center [302, 44] width 20 height 10
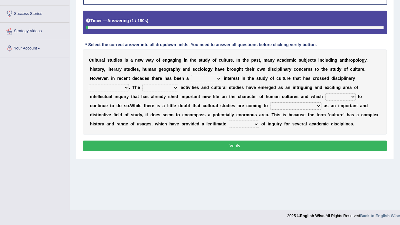
click at [203, 79] on select "renewed refunded renowned irresistible" at bounding box center [206, 78] width 30 height 7
click at [191, 75] on select "renewed refunded renowned irresistible" at bounding box center [206, 78] width 30 height 7
click at [202, 77] on select "renewed refunded renowned irresistible" at bounding box center [206, 78] width 30 height 7
select select "renewed"
click at [191, 75] on select "renewed refunded renowned irresistible" at bounding box center [206, 78] width 30 height 7
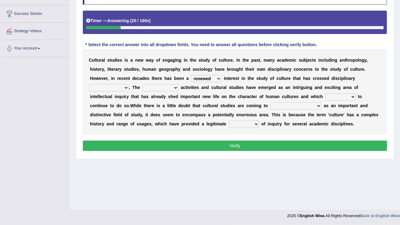
click at [163, 89] on select "simultaneous spontaneous resulting derivative" at bounding box center [160, 87] width 36 height 7
drag, startPoint x: 100, startPoint y: 87, endPoint x: 105, endPoint y: 87, distance: 4.2
click at [101, 87] on select "discriminations similarities boundaries differentiations" at bounding box center [109, 87] width 40 height 7
click at [111, 134] on div "Instructions: Below is a text with blanks. Click on each blank, a list of choic…" at bounding box center [234, 70] width 307 height 169
click at [118, 82] on div "C u l t u r a l s t u d i e s i s a n e w w a y o f e n g a g i n g i n t h e s…" at bounding box center [235, 91] width 304 height 85
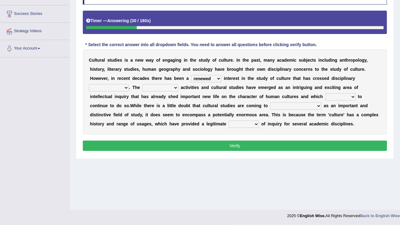
click at [118, 85] on select "discriminations similarities boundaries differentiations" at bounding box center [109, 87] width 40 height 7
click at [89, 84] on select "discriminations similarities boundaries differentiations" at bounding box center [109, 87] width 40 height 7
click at [111, 89] on select "discriminations similarities boundaries differentiations" at bounding box center [109, 87] width 40 height 7
select select "similarities"
click at [89, 84] on select "discriminations similarities boundaries differentiations" at bounding box center [109, 87] width 40 height 7
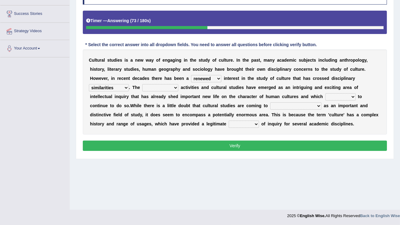
click at [156, 86] on select "simultaneous spontaneous resulting derivative" at bounding box center [160, 87] width 36 height 7
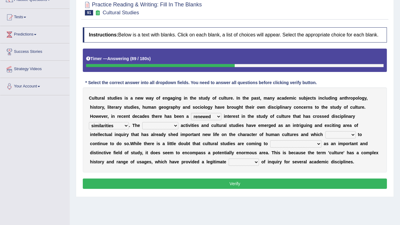
scroll to position [94, 0]
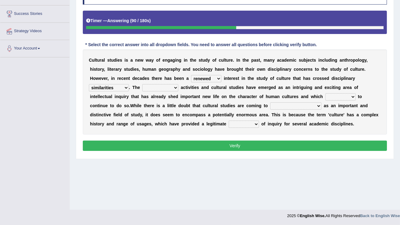
click at [150, 90] on select "simultaneous spontaneous resulting derivative" at bounding box center [160, 87] width 36 height 7
select select "resulting"
click at [142, 84] on select "simultaneous spontaneous resulting derivative" at bounding box center [160, 87] width 36 height 7
click at [338, 95] on select "declines responds promises hesitates" at bounding box center [341, 96] width 30 height 7
select select "responds"
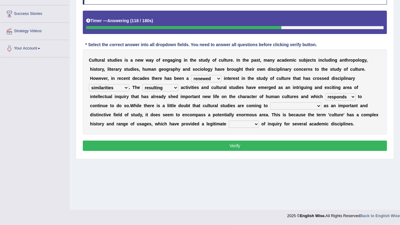
click at [326, 93] on select "declines responds promises hesitates" at bounding box center [341, 96] width 30 height 7
click at [346, 95] on select "declines responds promises hesitates" at bounding box center [341, 96] width 30 height 7
click at [326, 93] on select "declines responds promises hesitates" at bounding box center [341, 96] width 30 height 7
click at [275, 106] on select "phase out pull together be widely recognized be narrowly reduced" at bounding box center [295, 105] width 51 height 7
select select "be widely recognized"
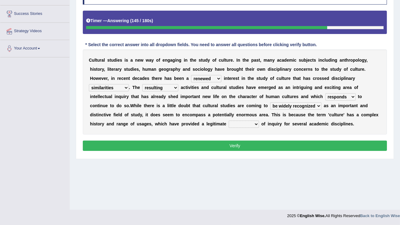
click at [270, 102] on select "phase out pull together be widely recognized be narrowly reduced" at bounding box center [295, 105] width 51 height 7
click at [231, 120] on select "dispersion focus revision instance" at bounding box center [244, 123] width 30 height 7
select select "revision"
click at [229, 120] on select "dispersion focus revision instance" at bounding box center [244, 123] width 30 height 7
click at [244, 120] on select "dispersion focus revision instance" at bounding box center [244, 123] width 30 height 7
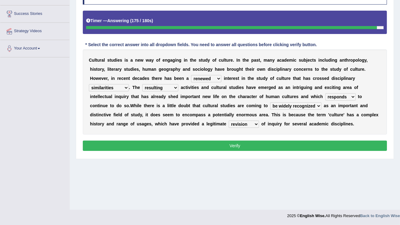
click at [229, 120] on select "dispersion focus revision instance" at bounding box center [244, 123] width 30 height 7
click at [235, 147] on button "Verify" at bounding box center [235, 145] width 304 height 10
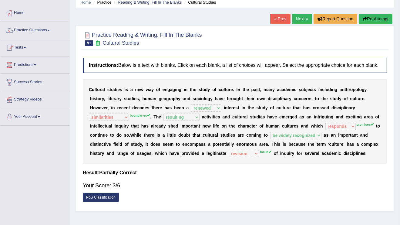
scroll to position [0, 0]
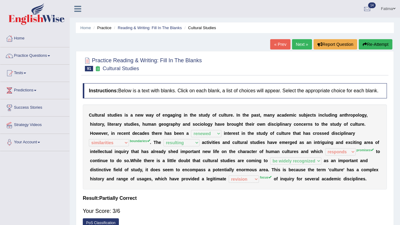
click at [372, 42] on button "Re-Attempt" at bounding box center [376, 44] width 34 height 10
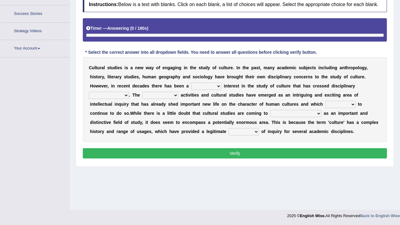
click at [206, 84] on select "renewed refunded renowned irresistible" at bounding box center [206, 86] width 30 height 7
select select "renewed"
click at [191, 83] on select "renewed refunded renowned irresistible" at bounding box center [206, 86] width 30 height 7
click at [163, 94] on select "simultaneous spontaneous resulting derivative" at bounding box center [160, 95] width 36 height 7
select select "spontaneous"
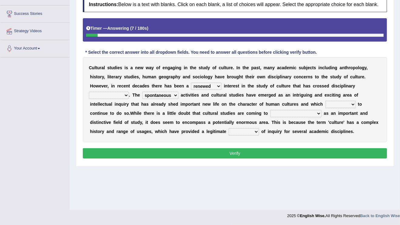
click at [142, 92] on select "simultaneous spontaneous resulting derivative" at bounding box center [160, 95] width 36 height 7
click at [114, 92] on select "discriminations similarities boundaries differentiations" at bounding box center [109, 95] width 40 height 7
select select "boundaries"
click at [89, 92] on select "discriminations similarities boundaries differentiations" at bounding box center [109, 95] width 40 height 7
drag, startPoint x: 242, startPoint y: 129, endPoint x: 241, endPoint y: 133, distance: 4.6
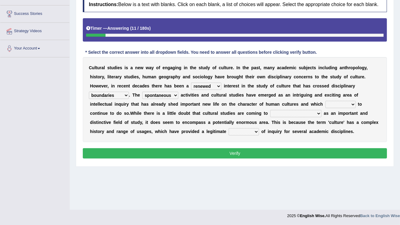
click at [242, 129] on select "dispersion focus revision instance" at bounding box center [244, 131] width 30 height 7
select select "focus"
click at [229, 128] on select "dispersion focus revision instance" at bounding box center [244, 131] width 30 height 7
click at [281, 110] on select "phase out pull together be widely recognized be narrowly reduced" at bounding box center [295, 113] width 51 height 7
select select "be widely recognized"
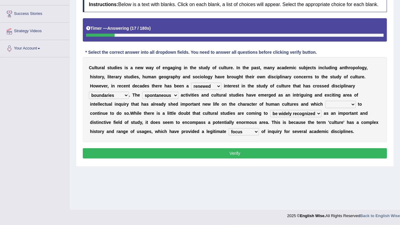
click at [270, 110] on select "phase out pull together be widely recognized be narrowly reduced" at bounding box center [295, 113] width 51 height 7
click at [333, 101] on select "declines responds promises hesitates" at bounding box center [341, 104] width 30 height 7
select select "promises"
click at [326, 101] on select "declines responds promises hesitates" at bounding box center [341, 104] width 30 height 7
click at [244, 155] on button "Verify" at bounding box center [235, 153] width 304 height 10
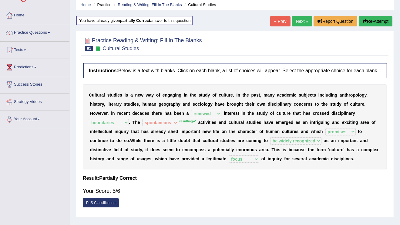
scroll to position [24, 0]
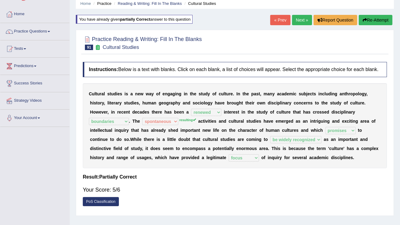
click at [302, 21] on link "Next »" at bounding box center [302, 20] width 20 height 10
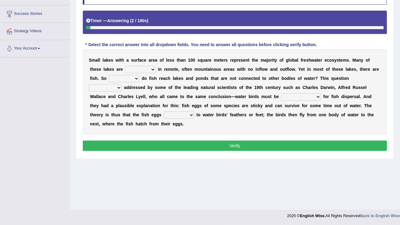
click at [136, 68] on select "depicted found forseen told" at bounding box center [140, 69] width 30 height 7
click at [125, 66] on select "depicted found forseen told" at bounding box center [140, 69] width 30 height 7
click at [148, 70] on select "depicted found forseen told" at bounding box center [140, 69] width 30 height 7
select select "depicted"
click at [125, 66] on select "depicted found forseen told" at bounding box center [140, 69] width 30 height 7
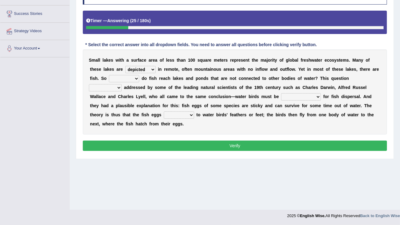
click at [149, 69] on select "depicted found forseen told" at bounding box center [140, 69] width 30 height 7
click at [145, 69] on select "depicted found forseen told" at bounding box center [140, 69] width 30 height 7
click at [126, 78] on select "how why whether where" at bounding box center [124, 78] width 30 height 7
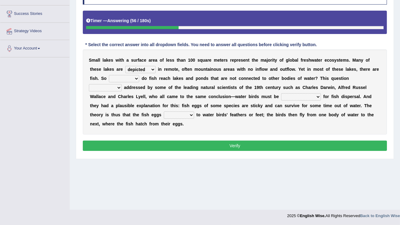
select select "how"
click at [109, 75] on select "how why whether where" at bounding box center [124, 78] width 30 height 7
click at [127, 79] on select "how why whether where" at bounding box center [124, 78] width 30 height 7
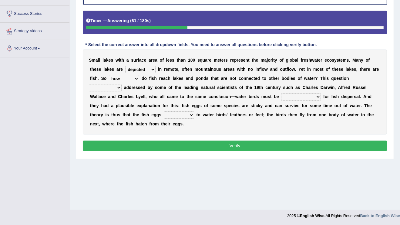
click at [127, 79] on select "how why whether where" at bounding box center [124, 78] width 30 height 7
click at [113, 87] on select "has already was already was been been" at bounding box center [105, 87] width 33 height 7
select select "was already"
click at [89, 84] on select "has already was already was been been" at bounding box center [105, 87] width 33 height 7
click at [296, 97] on select "despicable distinguishable vulnerable responsible" at bounding box center [301, 96] width 40 height 7
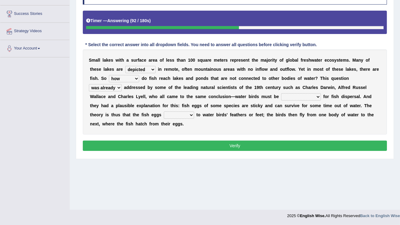
select select "responsible"
click at [281, 93] on select "despicable distinguishable vulnerable responsible" at bounding box center [301, 96] width 40 height 7
click at [298, 95] on select "despicable distinguishable vulnerable responsible" at bounding box center [301, 96] width 40 height 7
click at [298, 97] on select "despicable distinguishable vulnerable responsible" at bounding box center [301, 96] width 40 height 7
click at [168, 116] on select "stick add rise merge" at bounding box center [179, 114] width 30 height 7
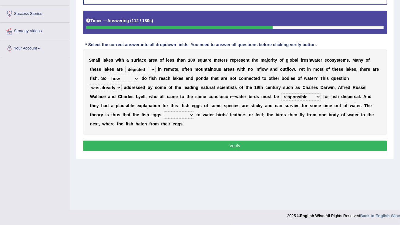
select select "rise"
click at [164, 111] on select "stick add rise merge" at bounding box center [179, 114] width 30 height 7
click at [207, 146] on button "Verify" at bounding box center [235, 145] width 304 height 10
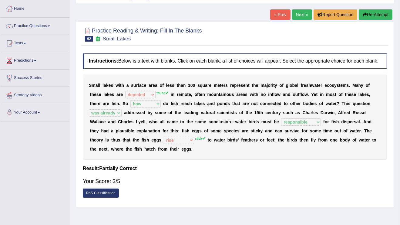
scroll to position [21, 0]
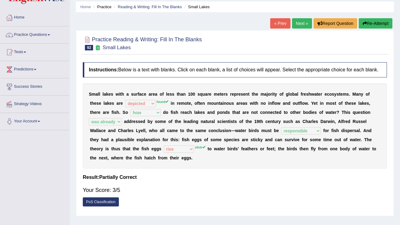
click at [374, 21] on button "Re-Attempt" at bounding box center [376, 23] width 34 height 10
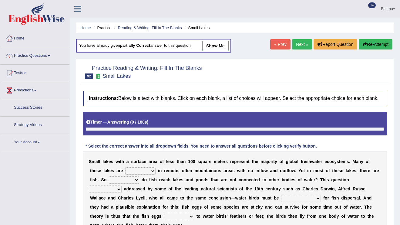
click at [143, 167] on select "depicted found [PERSON_NAME] told" at bounding box center [140, 170] width 30 height 7
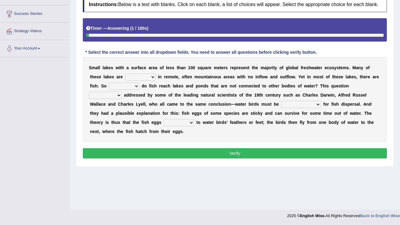
select select "found"
click at [125, 73] on select "depicted found [PERSON_NAME] told" at bounding box center [140, 76] width 30 height 7
click at [127, 85] on select "how why whether where" at bounding box center [124, 86] width 30 height 7
click at [109, 83] on select "how why whether where" at bounding box center [124, 86] width 30 height 7
click at [123, 84] on select "how why whether where" at bounding box center [124, 86] width 30 height 7
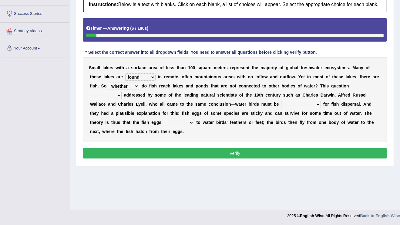
select select "how"
click at [109, 83] on select "how why whether where" at bounding box center [124, 86] width 30 height 7
click at [115, 97] on select "has already was already was been been" at bounding box center [105, 95] width 33 height 7
click at [89, 92] on select "has already was already was been been" at bounding box center [105, 95] width 33 height 7
click at [116, 92] on select "has already was already was been been" at bounding box center [105, 95] width 33 height 7
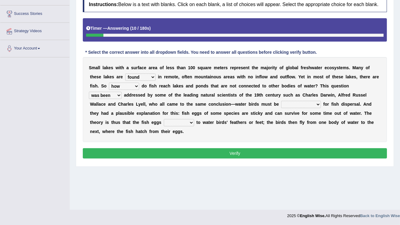
select select "was already"
click at [89, 92] on select "has already was already was been been" at bounding box center [105, 95] width 33 height 7
click at [96, 92] on select "has already was already was been been" at bounding box center [105, 95] width 33 height 7
click at [304, 105] on select "despicable distinguishable vulnerable responsible" at bounding box center [301, 104] width 40 height 7
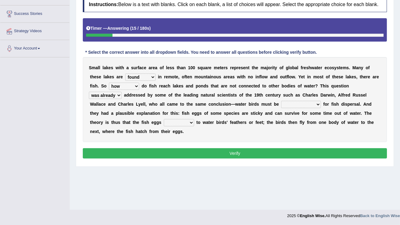
click at [283, 107] on div "S m a l l l a k e s w i t h a s u r f a c e a r e a o f l e s s t h a n 1 0 0 s…" at bounding box center [235, 99] width 304 height 85
click at [288, 102] on select "despicable distinguishable vulnerable responsible" at bounding box center [301, 104] width 40 height 7
click at [281, 101] on select "despicable distinguishable vulnerable responsible" at bounding box center [301, 104] width 40 height 7
click at [295, 103] on select "despicable distinguishable vulnerable responsible" at bounding box center [301, 104] width 40 height 7
select select "responsible"
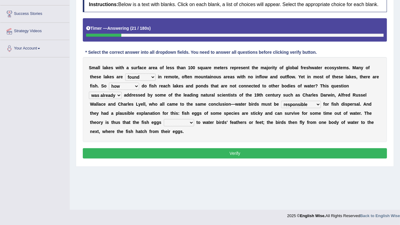
click at [281, 101] on select "despicable distinguishable vulnerable responsible" at bounding box center [301, 104] width 40 height 7
click at [178, 123] on select "stick add rise merge" at bounding box center [179, 122] width 30 height 7
select select "stick"
click at [164, 119] on select "stick add rise merge" at bounding box center [179, 122] width 30 height 7
click at [175, 153] on button "Verify" at bounding box center [235, 153] width 304 height 10
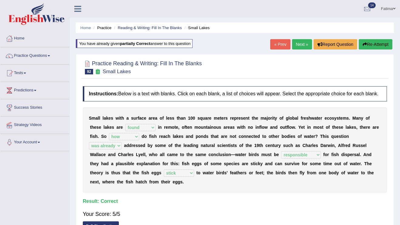
click at [300, 42] on link "Next »" at bounding box center [302, 44] width 20 height 10
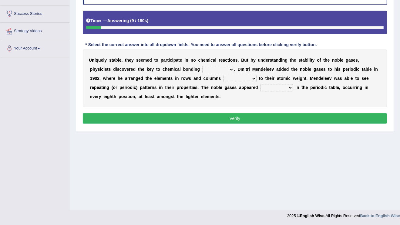
select select "themselves"
click at [202, 66] on select "himself away themselves itself" at bounding box center [218, 69] width 32 height 7
click at [217, 66] on select "himself away themselves itself" at bounding box center [218, 69] width 32 height 7
click at [242, 76] on select "contributing need bond according" at bounding box center [239, 78] width 33 height 7
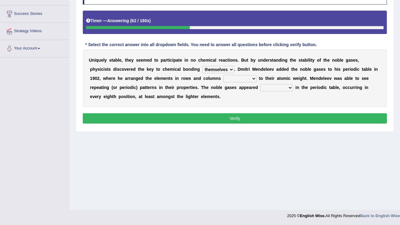
select select "according"
click at [223, 75] on select "contributing need bond according" at bounding box center [239, 78] width 33 height 7
drag, startPoint x: 274, startPoint y: 86, endPoint x: 274, endPoint y: 89, distance: 3.4
click at [274, 86] on select "enormously regularly abruptly vividly" at bounding box center [276, 87] width 33 height 7
select select "regularly"
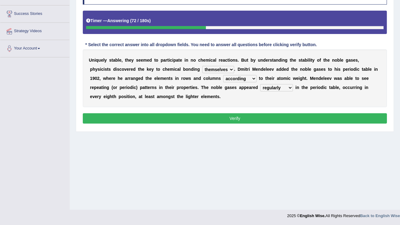
click at [260, 84] on select "enormously regularly abruptly vividly" at bounding box center [276, 87] width 33 height 7
click at [199, 118] on button "Verify" at bounding box center [235, 118] width 304 height 10
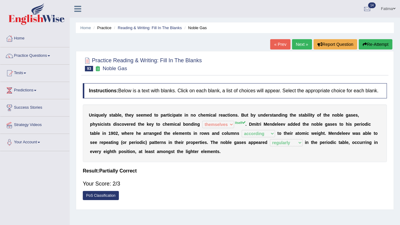
click at [376, 43] on button "Re-Attempt" at bounding box center [376, 44] width 34 height 10
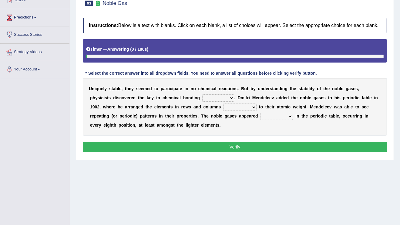
scroll to position [73, 0]
click at [220, 100] on select "himself away themselves itself" at bounding box center [218, 97] width 32 height 7
select select "itself"
click at [202, 94] on select "himself away themselves itself" at bounding box center [218, 97] width 32 height 7
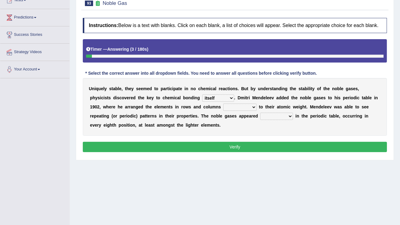
click at [234, 108] on select "contributing need bond according" at bounding box center [239, 106] width 33 height 7
select select "according"
click at [223, 103] on select "contributing need bond according" at bounding box center [239, 106] width 33 height 7
click at [270, 116] on select "enormously regularly abruptly vividly" at bounding box center [276, 116] width 33 height 7
select select "regularly"
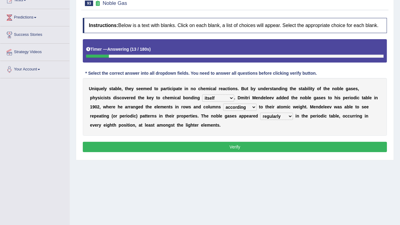
click at [260, 113] on select "enormously regularly abruptly vividly" at bounding box center [276, 116] width 33 height 7
click at [269, 149] on button "Verify" at bounding box center [235, 147] width 304 height 10
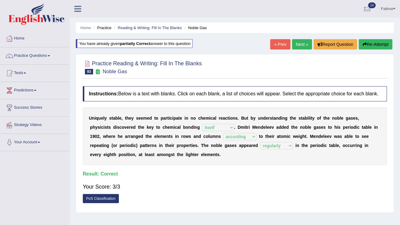
drag, startPoint x: 300, startPoint y: 46, endPoint x: 297, endPoint y: 55, distance: 10.0
click at [300, 46] on link "Next »" at bounding box center [302, 44] width 20 height 10
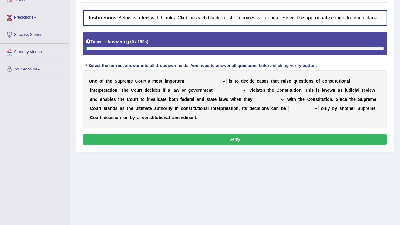
click at [204, 80] on select "legislation purviews permissions responsibilities" at bounding box center [207, 81] width 40 height 7
select select "legislation"
click at [187, 78] on select "legislation purviews permissions responsibilities" at bounding box center [207, 81] width 40 height 7
click at [214, 83] on select "legislation purviews permissions responsibilities" at bounding box center [207, 81] width 40 height 7
click at [214, 82] on select "legislation purviews permissions responsibilities" at bounding box center [207, 81] width 40 height 7
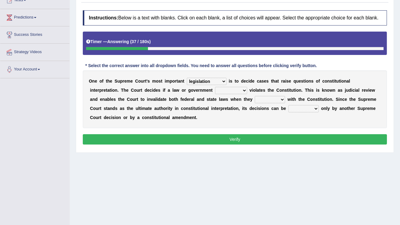
click at [215, 88] on select "auction action approach speculation" at bounding box center [231, 90] width 32 height 7
select select "action"
click at [215, 87] on select "auction action approach speculation" at bounding box center [231, 90] width 32 height 7
click at [255, 98] on select "tally conflict accord overlap" at bounding box center [270, 99] width 30 height 7
select select "accord"
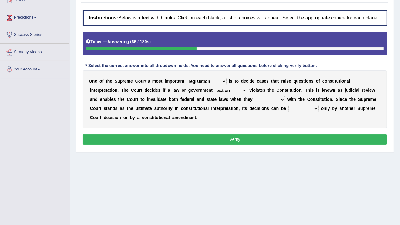
click at [255, 96] on select "tally conflict accord overlap" at bounding box center [270, 99] width 30 height 7
click at [289, 108] on select "charged changed followed altered" at bounding box center [304, 108] width 30 height 7
select select "charged"
click at [289, 105] on select "charged changed followed altered" at bounding box center [304, 108] width 30 height 7
click at [257, 112] on div "O n e o f t h e S u p r e m e C o u r t ' s m o s t i m p o r t a n t legislati…" at bounding box center [235, 99] width 304 height 58
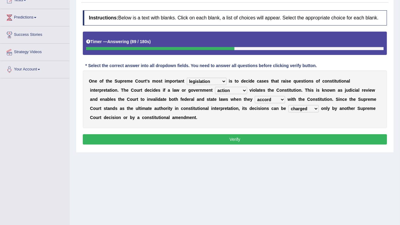
click at [289, 110] on select "charged changed followed altered" at bounding box center [304, 108] width 30 height 7
click at [233, 141] on button "Verify" at bounding box center [235, 139] width 304 height 10
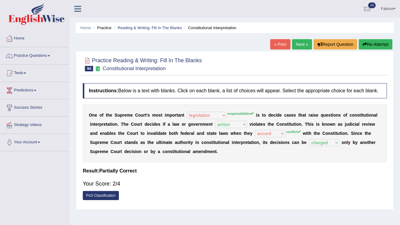
click at [363, 43] on icon "button" at bounding box center [365, 44] width 4 height 4
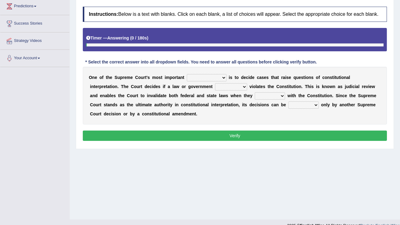
click at [205, 77] on select "legislation purviews permissions responsibilities" at bounding box center [207, 77] width 40 height 7
drag, startPoint x: 196, startPoint y: 115, endPoint x: 194, endPoint y: 103, distance: 12.4
click at [196, 114] on div "O n e o f t h e S u p r e m e C o u r t ' s m o s t i m p o r t a n t legislati…" at bounding box center [235, 96] width 304 height 58
click at [203, 79] on select "legislation purviews permissions responsibilities" at bounding box center [207, 77] width 40 height 7
select select "responsibilities"
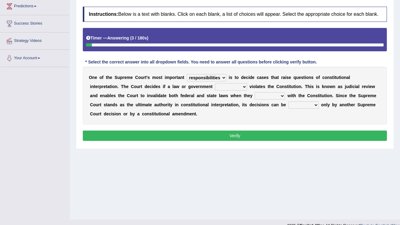
click at [187, 74] on select "legislation purviews permissions responsibilities" at bounding box center [207, 77] width 40 height 7
click at [215, 86] on select "auction action approach speculation" at bounding box center [231, 86] width 32 height 7
select select "action"
click at [215, 83] on select "auction action approach speculation" at bounding box center [231, 86] width 32 height 7
click at [231, 91] on div "O n e o f t h e S u p r e m e C o u r t ' s m o s t i m p o r t a n t legislati…" at bounding box center [235, 96] width 304 height 58
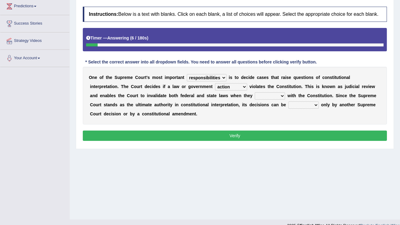
click at [255, 93] on select "tally conflict accord overlap" at bounding box center [270, 95] width 30 height 7
select select "accord"
click at [255, 92] on select "tally conflict accord overlap" at bounding box center [270, 95] width 30 height 7
click at [289, 101] on select "charged changed followed altered" at bounding box center [304, 104] width 30 height 7
select select "charged"
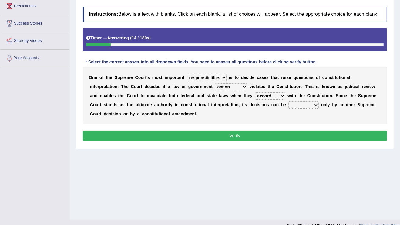
click at [289, 101] on select "charged changed followed altered" at bounding box center [304, 104] width 30 height 7
click at [234, 134] on button "Verify" at bounding box center [235, 135] width 304 height 10
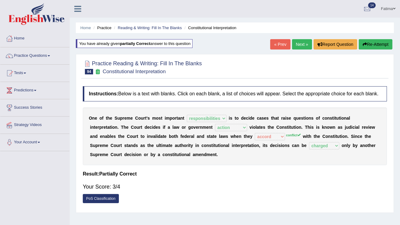
click at [378, 42] on button "Re-Attempt" at bounding box center [376, 44] width 34 height 10
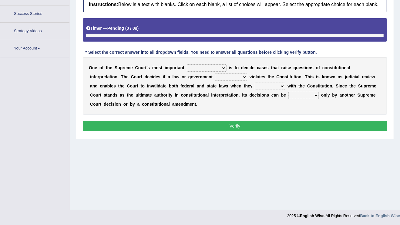
click at [210, 69] on select "legislation purviews permissions responsibilities" at bounding box center [207, 67] width 40 height 7
select select "responsibilities"
click at [187, 64] on select "legislation purviews permissions responsibilities" at bounding box center [207, 67] width 40 height 7
click at [215, 75] on select "auction action approach speculation" at bounding box center [231, 76] width 32 height 7
click at [197, 120] on div "Instructions: Below is a text with blanks. Click on each blank, a list of choic…" at bounding box center [234, 65] width 307 height 142
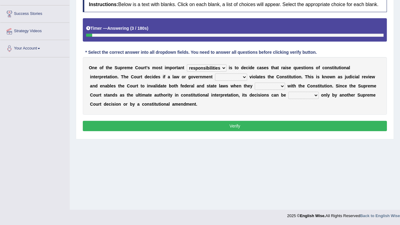
click at [199, 72] on div "O n e o f t h e S u p r e m e C o u r t ' s m o s t i m p o r t a n t legislati…" at bounding box center [235, 86] width 304 height 58
click at [215, 76] on select "auction action approach speculation" at bounding box center [231, 76] width 32 height 7
select select "action"
click at [215, 73] on select "auction action approach speculation" at bounding box center [231, 76] width 32 height 7
click at [255, 86] on select "tally conflict accord overlap" at bounding box center [270, 86] width 30 height 7
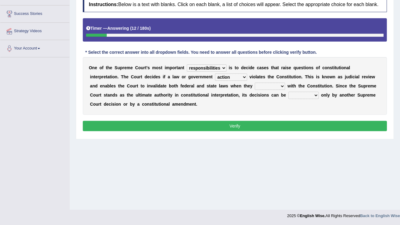
select select "conflict"
click at [255, 83] on select "tally conflict accord overlap" at bounding box center [270, 86] width 30 height 7
drag, startPoint x: 263, startPoint y: 91, endPoint x: 262, endPoint y: 95, distance: 3.5
click at [289, 92] on select "charged changed followed altered" at bounding box center [304, 95] width 30 height 7
select select "charged"
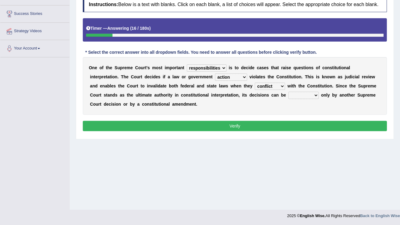
click at [289, 92] on select "charged changed followed altered" at bounding box center [304, 95] width 30 height 7
click at [237, 127] on button "Verify" at bounding box center [235, 126] width 304 height 10
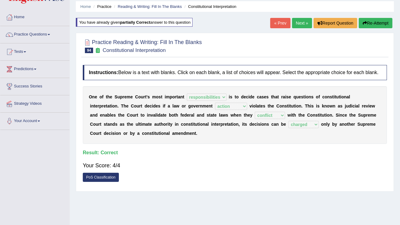
scroll to position [21, 0]
click at [298, 22] on link "Next »" at bounding box center [302, 23] width 20 height 10
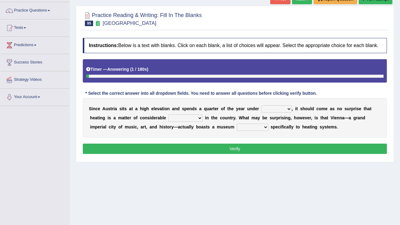
click at [273, 106] on select "rain wind typhoon snow" at bounding box center [277, 108] width 30 height 7
click at [262, 105] on select "rain wind typhoon snow" at bounding box center [277, 108] width 30 height 7
click at [271, 108] on select "rain wind typhoon snow" at bounding box center [277, 108] width 30 height 7
click at [262, 105] on select "rain wind typhoon snow" at bounding box center [277, 108] width 30 height 7
click at [273, 106] on select "rain wind typhoon snow" at bounding box center [277, 108] width 30 height 7
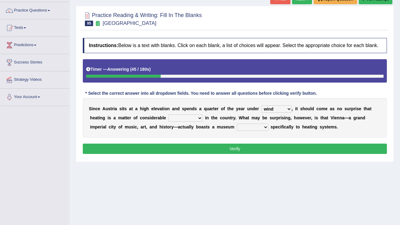
click at [273, 106] on select "rain wind typhoon snow" at bounding box center [277, 108] width 30 height 7
select select "snow"
click at [262, 105] on select "rain wind typhoon snow" at bounding box center [277, 108] width 30 height 7
click at [174, 116] on select "leakage importance memory convenience" at bounding box center [185, 117] width 34 height 7
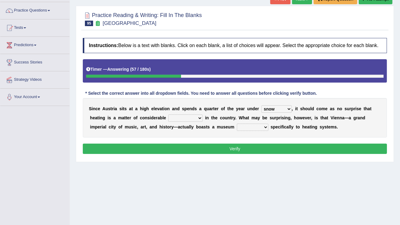
select select "importance"
click at [168, 114] on select "leakage importance memory convenience" at bounding box center [185, 117] width 34 height 7
click at [257, 120] on div "S i n c e A u s t r i a s i t s a t a h i g h e l e v a t i o n a n d s p e n d…" at bounding box center [235, 117] width 304 height 39
click at [255, 123] on select "repellent dictated dedicated determined" at bounding box center [253, 126] width 32 height 7
select select "determined"
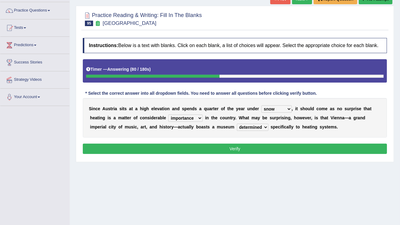
click at [237, 123] on select "repellent dictated dedicated determined" at bounding box center [253, 126] width 32 height 7
click at [242, 147] on button "Verify" at bounding box center [235, 148] width 304 height 10
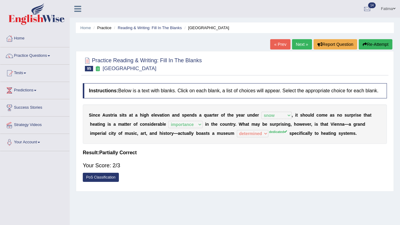
click at [370, 45] on button "Re-Attempt" at bounding box center [376, 44] width 34 height 10
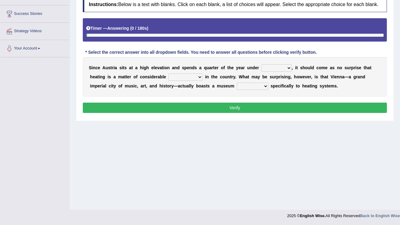
click at [273, 66] on select "rain wind typhoon snow" at bounding box center [277, 67] width 30 height 7
select select "snow"
click at [262, 64] on select "rain wind typhoon snow" at bounding box center [277, 67] width 30 height 7
click at [191, 78] on select "leakage importance memory convenience" at bounding box center [185, 76] width 34 height 7
select select "importance"
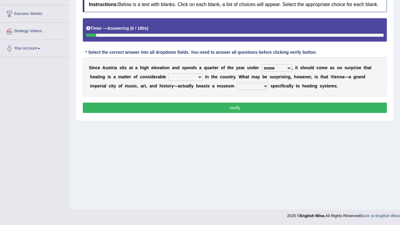
click at [168, 73] on select "leakage importance memory convenience" at bounding box center [185, 76] width 34 height 7
click at [246, 88] on div "S i n c e A u s t r i a s i t s a t a h i g h e l e v a t i o n a n d s p e n d…" at bounding box center [235, 76] width 304 height 39
click at [247, 85] on select "repellent dictated dedicated determined" at bounding box center [253, 86] width 32 height 7
select select "dedicated"
click at [237, 83] on select "repellent dictated dedicated determined" at bounding box center [253, 86] width 32 height 7
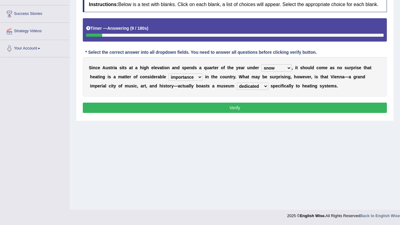
click at [246, 106] on button "Verify" at bounding box center [235, 108] width 304 height 10
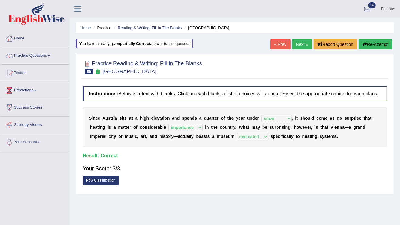
click at [390, 5] on link "Fatima" at bounding box center [388, 8] width 24 height 16
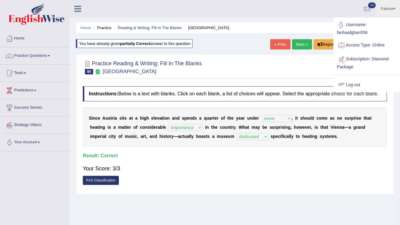
click at [352, 85] on link "Log out" at bounding box center [367, 85] width 66 height 14
